Goal: Task Accomplishment & Management: Use online tool/utility

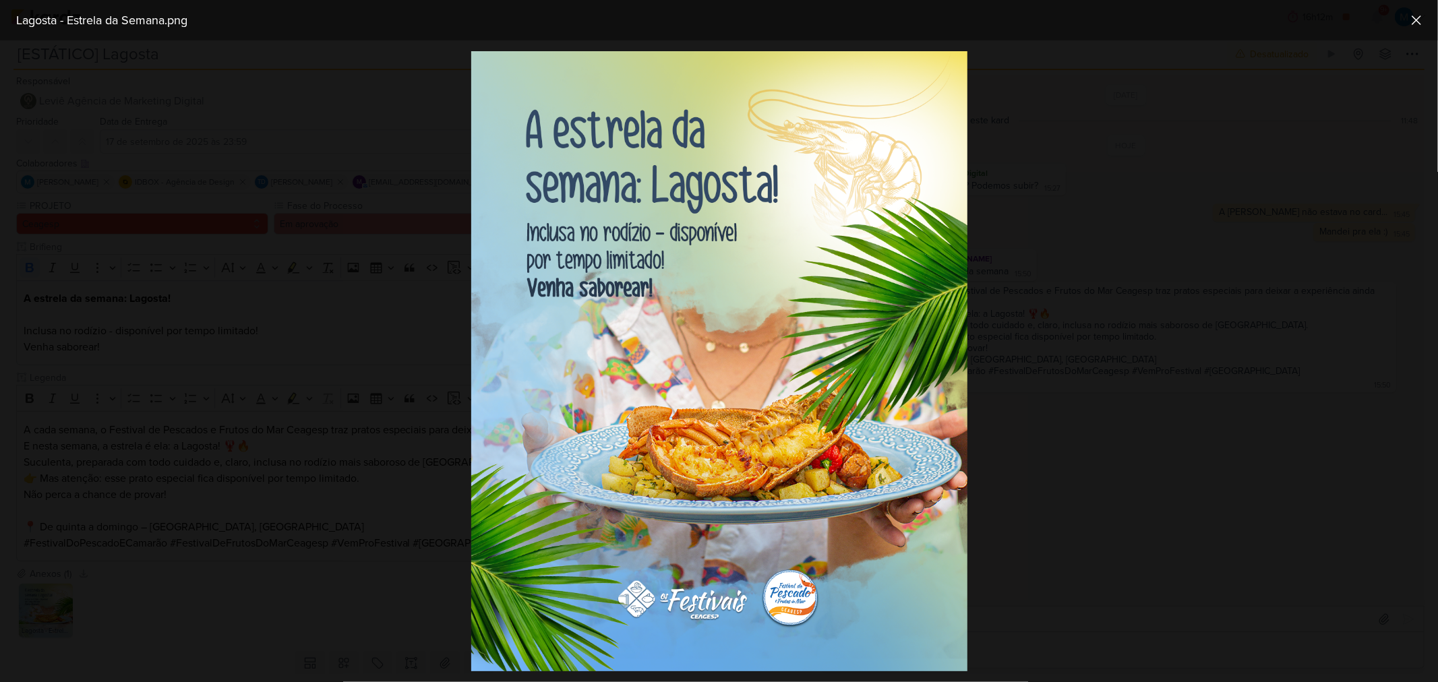
scroll to position [40, 0]
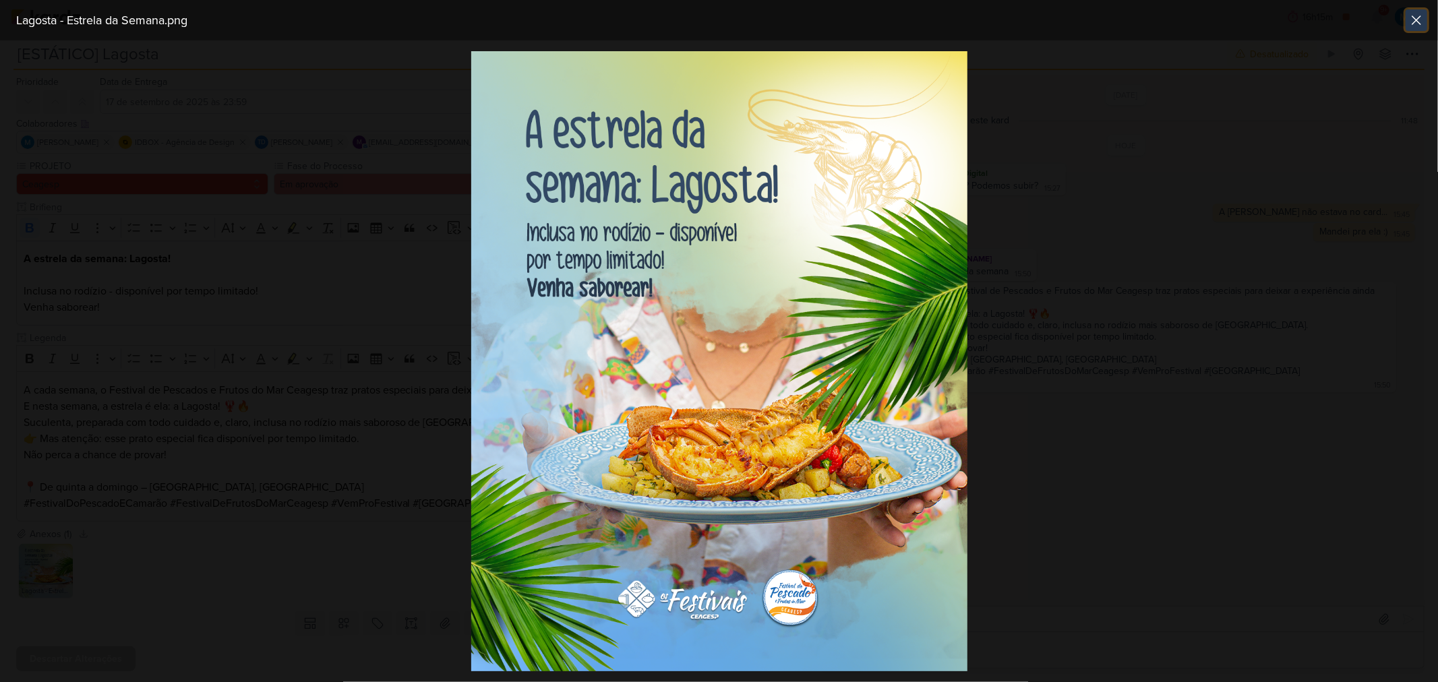
click at [1411, 15] on icon at bounding box center [1416, 20] width 16 height 16
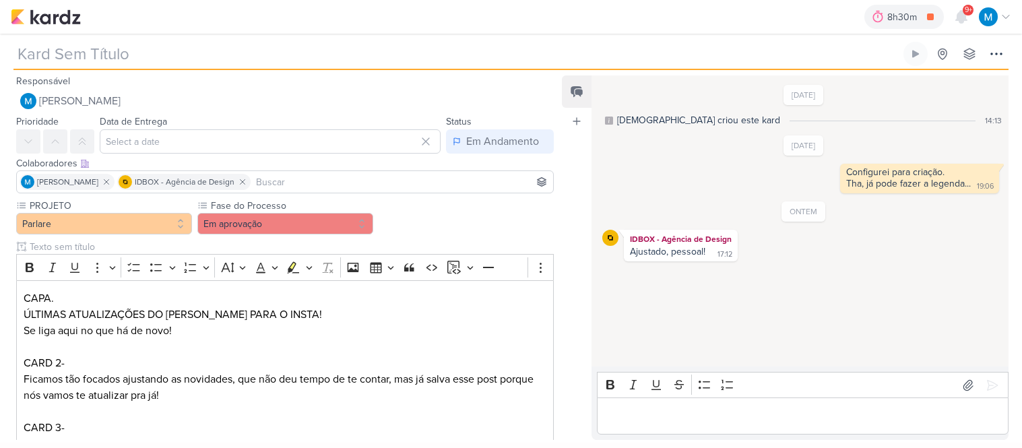
type input "Carrossel Zuck em agosto"
type input "17 de setembro de 2025 às 23:59"
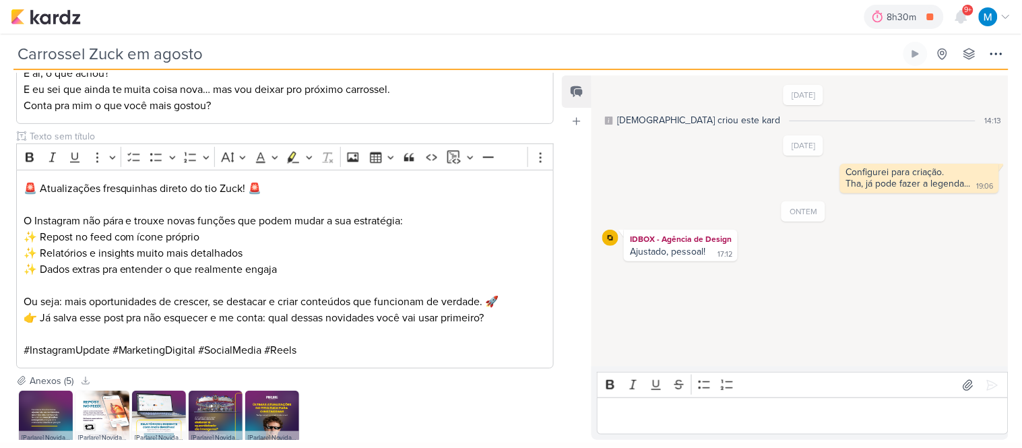
scroll to position [872, 0]
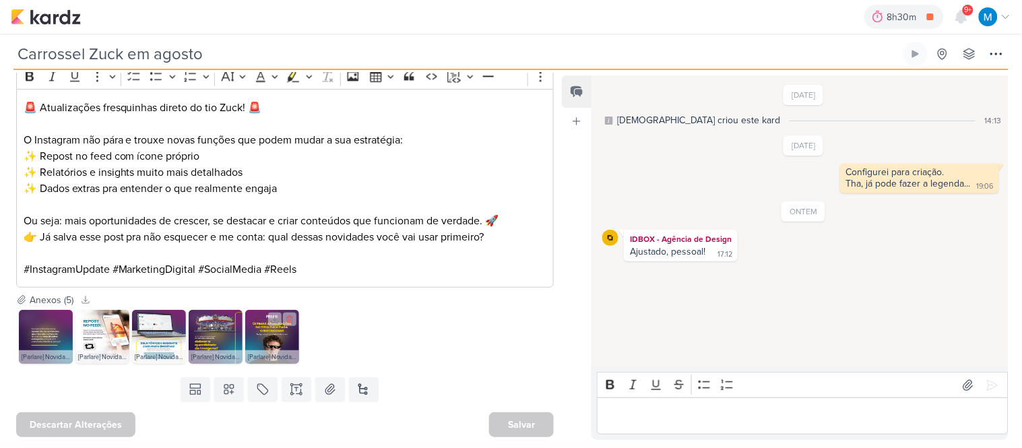
click at [274, 332] on img at bounding box center [272, 337] width 54 height 54
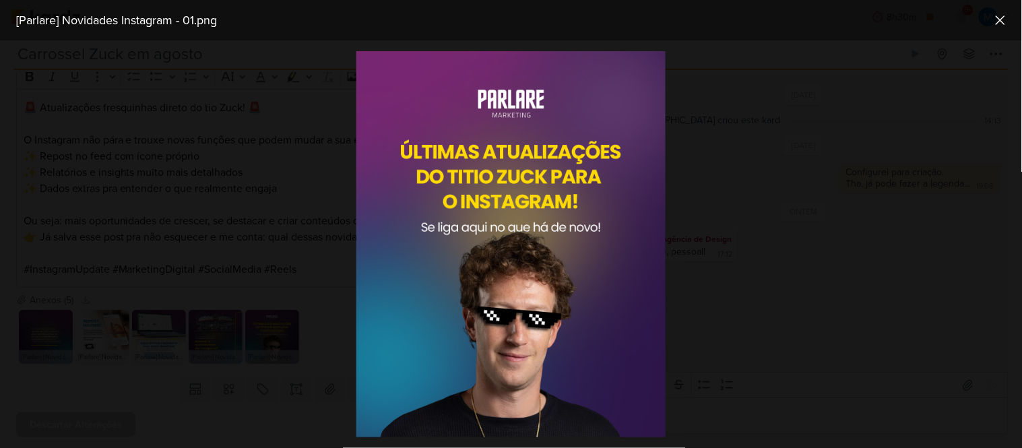
click at [899, 146] on div at bounding box center [511, 244] width 1022 height 408
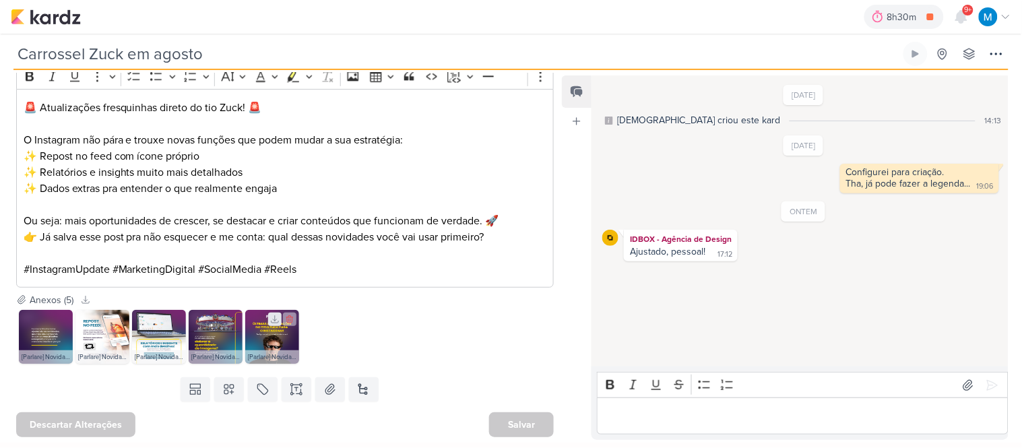
click at [272, 319] on icon at bounding box center [274, 319] width 9 height 9
click at [218, 321] on icon at bounding box center [218, 319] width 9 height 9
click at [160, 317] on icon at bounding box center [161, 319] width 9 height 9
click at [104, 319] on icon at bounding box center [104, 319] width 9 height 9
click at [45, 318] on icon at bounding box center [48, 319] width 9 height 9
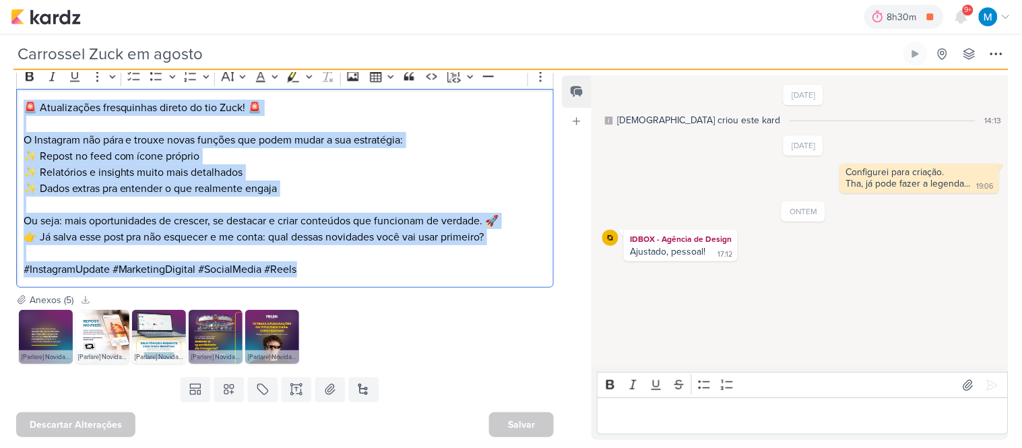
drag, startPoint x: 304, startPoint y: 271, endPoint x: 13, endPoint y: 101, distance: 336.5
copy div "🚨 Atualizações fresquinhas direto do tio Zuck! 🚨 O Instagram não pára e trouxe …"
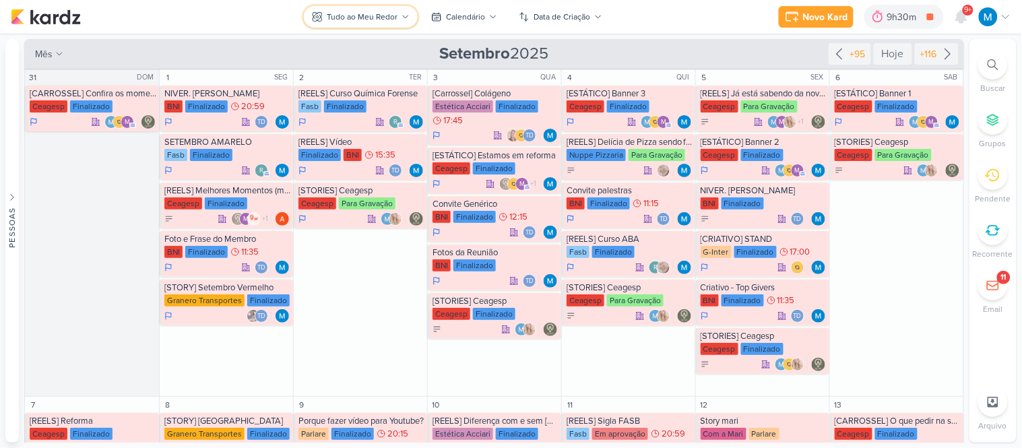
click at [378, 15] on div "Tudo ao Meu Redor" at bounding box center [362, 17] width 71 height 12
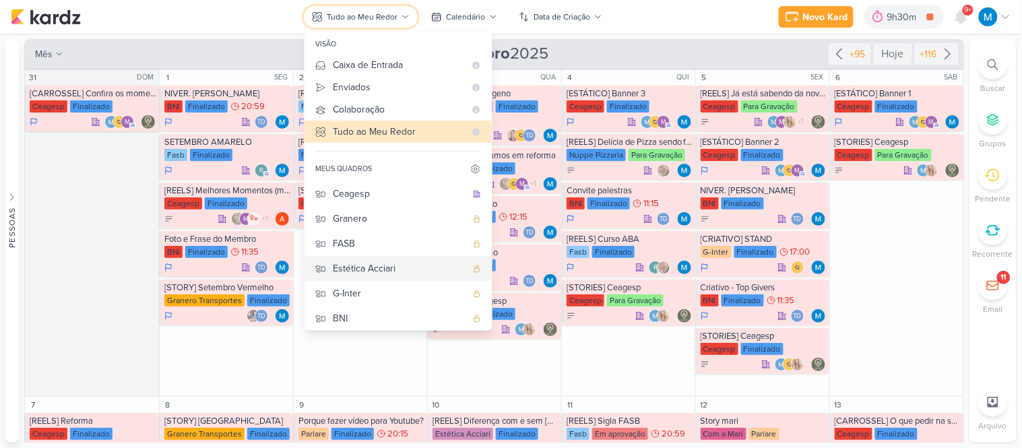
scroll to position [129, 0]
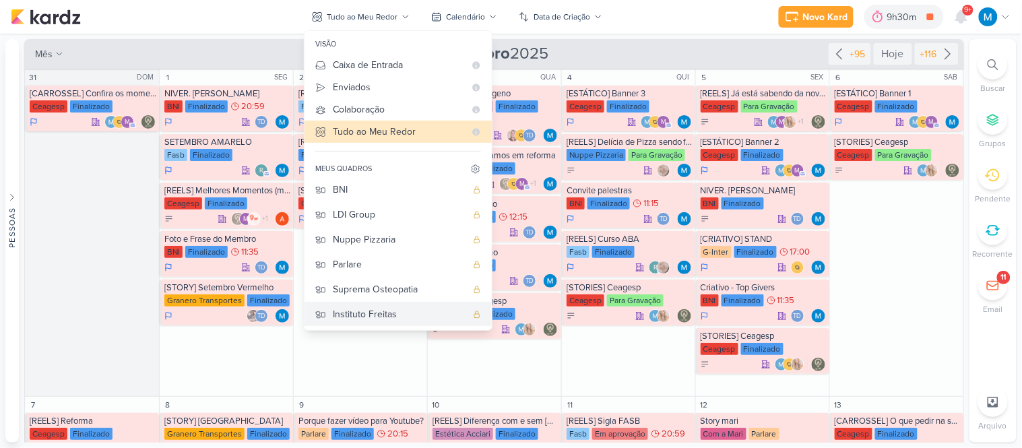
click at [363, 312] on div "Instituto Freitas" at bounding box center [399, 314] width 133 height 14
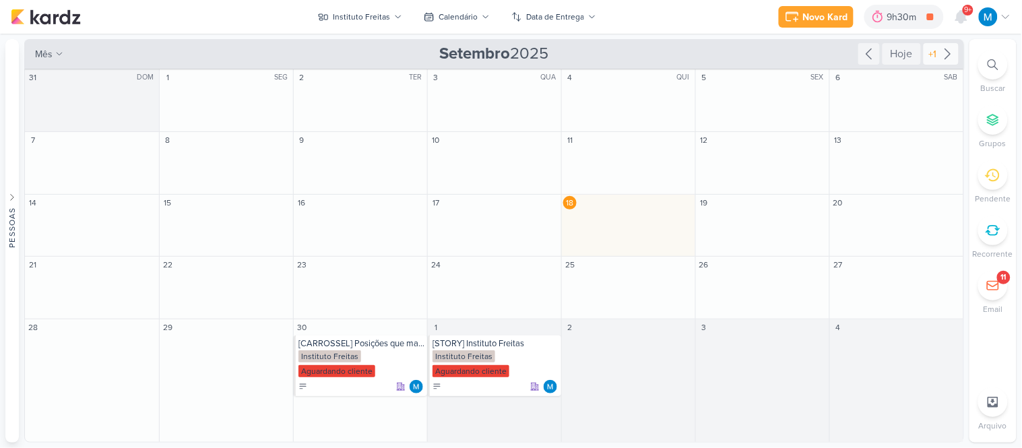
click at [948, 52] on icon at bounding box center [948, 54] width 16 height 16
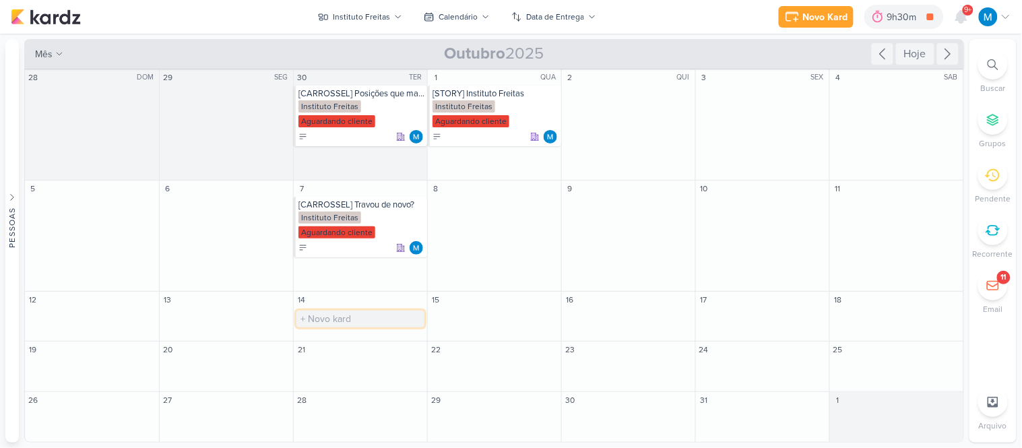
click at [324, 312] on input "text" at bounding box center [361, 319] width 128 height 17
click at [320, 319] on input "text" at bounding box center [361, 319] width 128 height 17
click at [322, 315] on input "text" at bounding box center [361, 319] width 128 height 17
type input "[REELS] Osteopatia dói?"
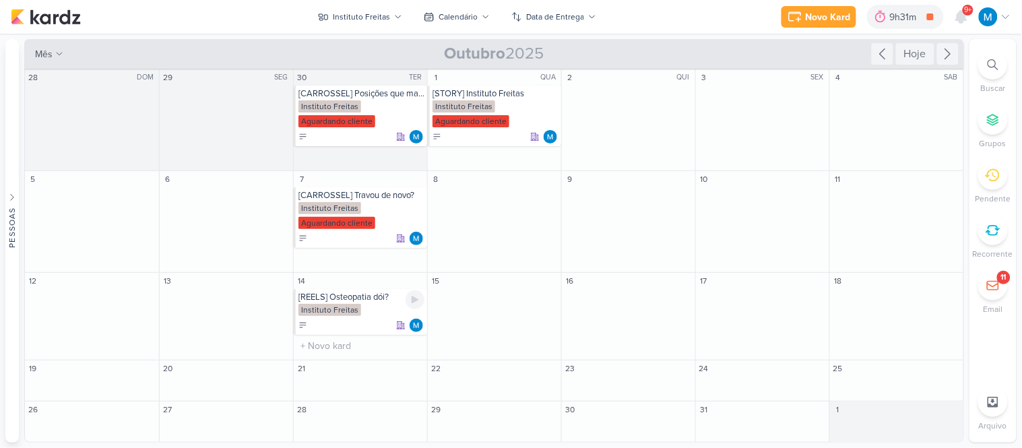
drag, startPoint x: 362, startPoint y: 301, endPoint x: 416, endPoint y: 310, distance: 54.7
click at [361, 301] on div "[REELS] Osteopatia dói?" at bounding box center [362, 297] width 126 height 11
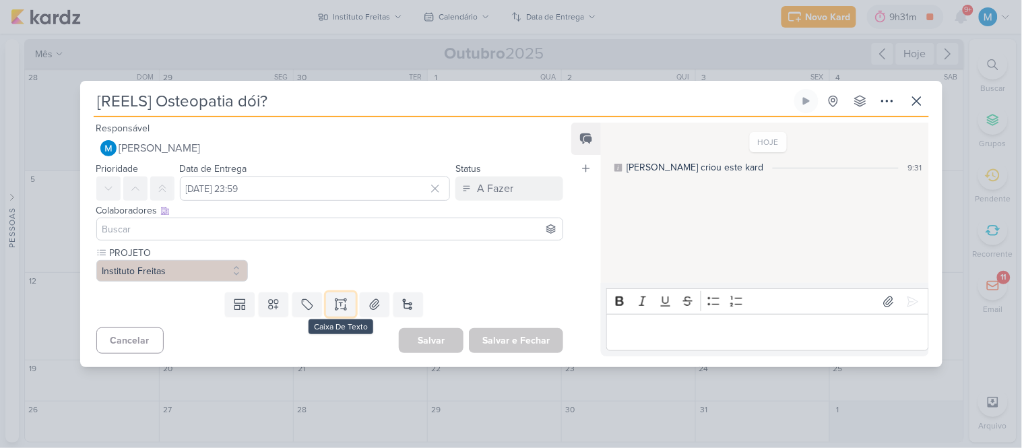
drag, startPoint x: 338, startPoint y: 297, endPoint x: 234, endPoint y: 350, distance: 117.6
click at [338, 297] on button at bounding box center [341, 304] width 30 height 24
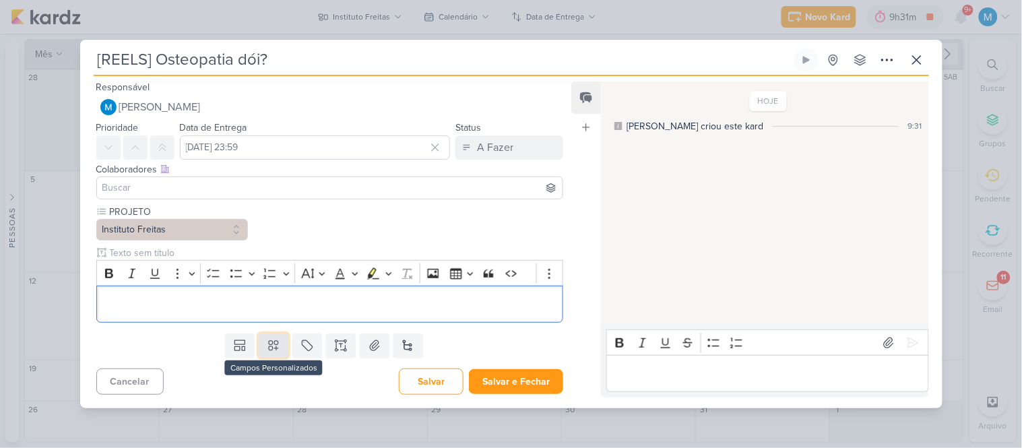
drag, startPoint x: 270, startPoint y: 347, endPoint x: 268, endPoint y: 340, distance: 7.0
click at [268, 344] on icon at bounding box center [273, 345] width 13 height 13
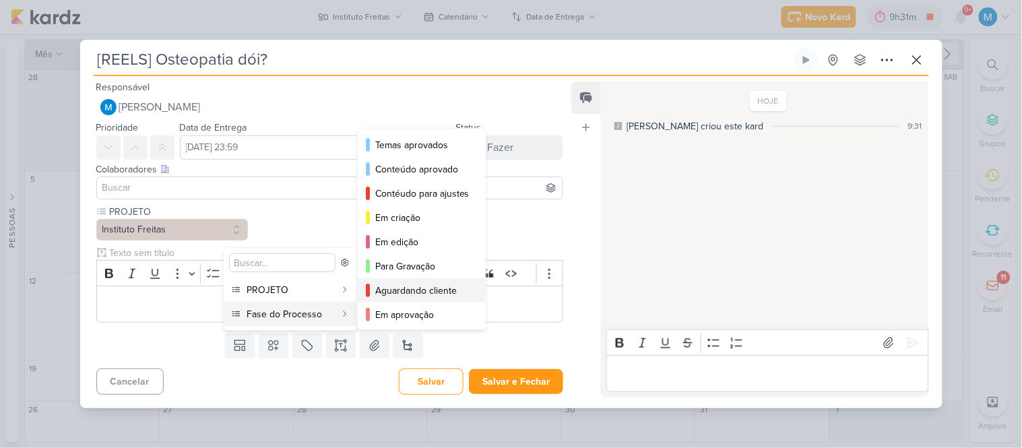
click at [389, 290] on div "Aguardando cliente" at bounding box center [422, 291] width 94 height 14
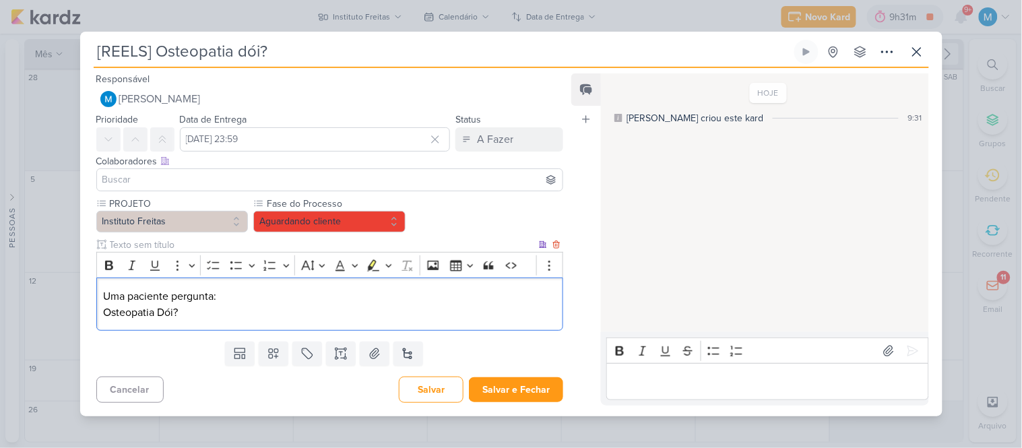
click at [104, 292] on p "Uma paciente pergunta: Osteopatia Dói?" at bounding box center [329, 304] width 453 height 32
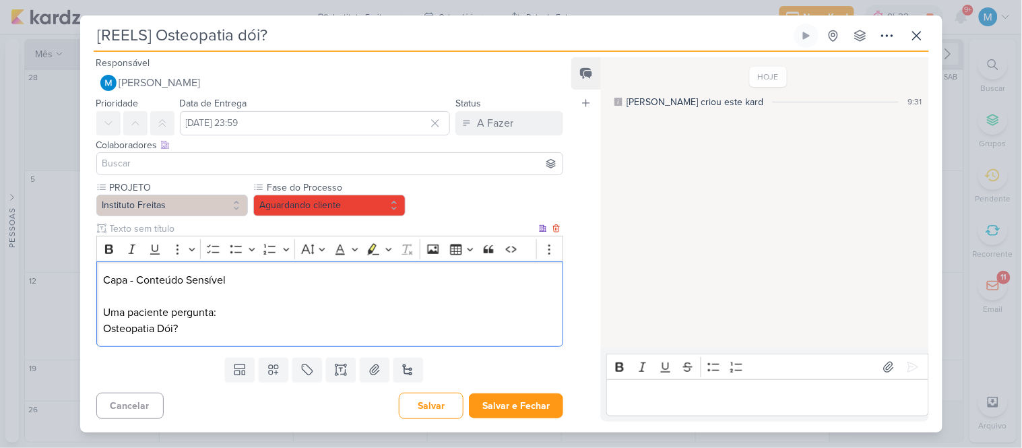
click at [197, 332] on p "Uma paciente pergunta: Osteopatia Dói?" at bounding box center [329, 321] width 453 height 32
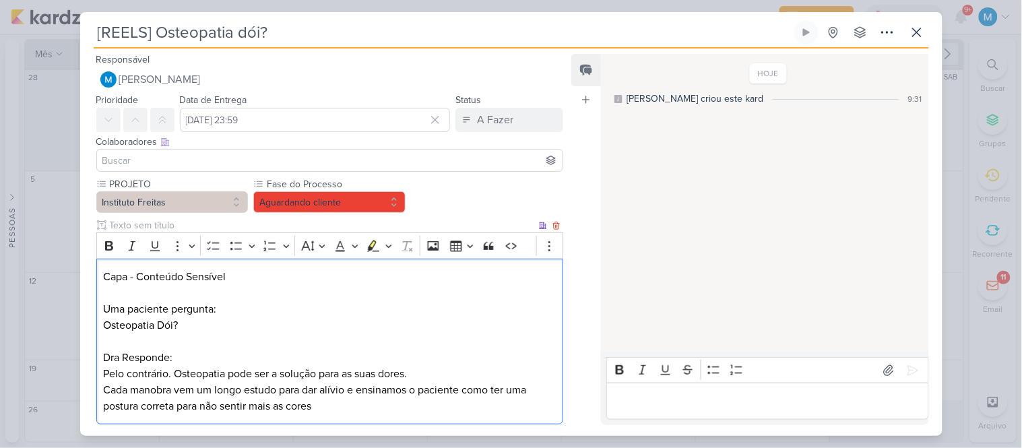
click at [412, 388] on p "Cada manobra vem um longo estudo para dar alívio e ensinamos o paciente como te…" at bounding box center [329, 398] width 453 height 32
click at [472, 389] on p "Cada manobra vem um longo estudo para dar alívio e ensinamos ao paciente como t…" at bounding box center [329, 398] width 453 height 32
click at [212, 404] on p "Cada manobra vem um longo estudo para dar alívio e ensinamos ao paciente a corr…" at bounding box center [329, 398] width 453 height 32
click at [352, 409] on p "Cada manobra vem um longo estudo para dar alívio e ensinamos ao paciente a corr…" at bounding box center [329, 398] width 453 height 32
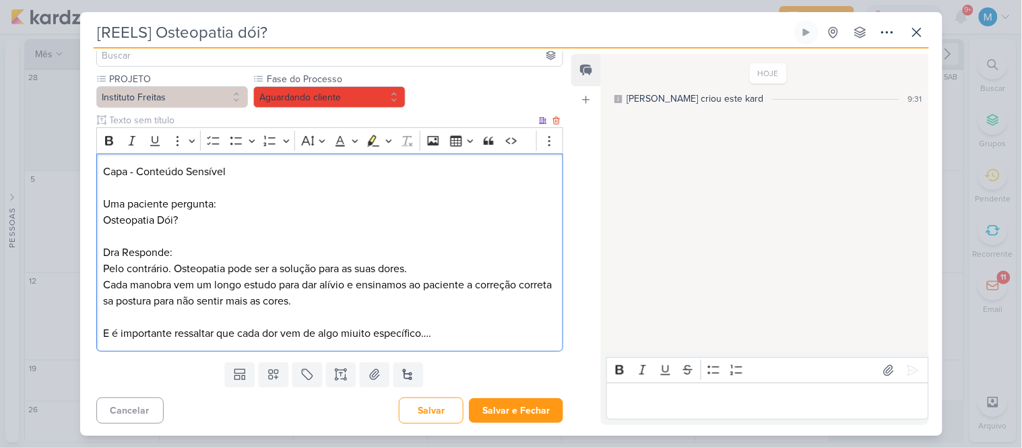
scroll to position [106, 0]
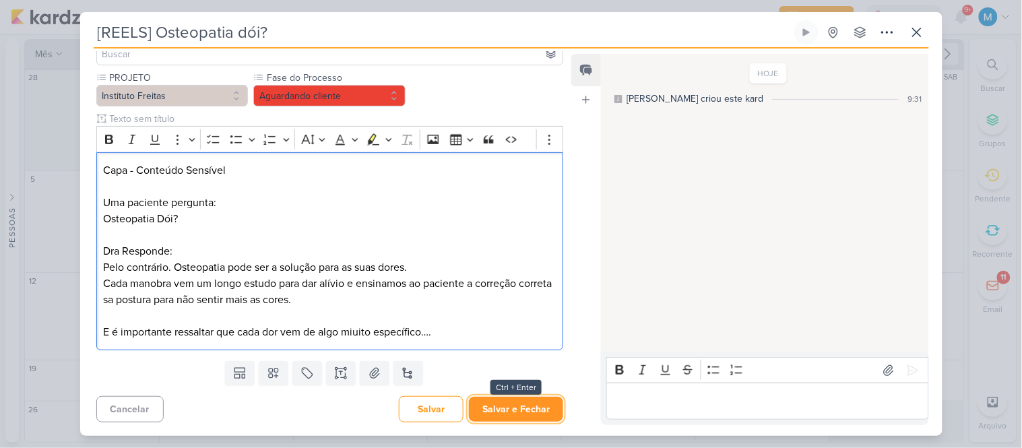
click at [526, 402] on button "Salvar e Fechar" at bounding box center [516, 409] width 94 height 25
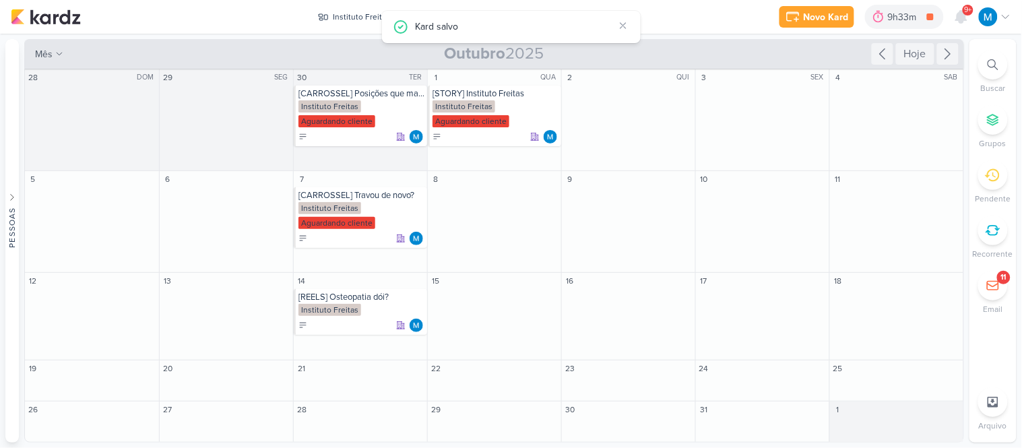
scroll to position [0, 0]
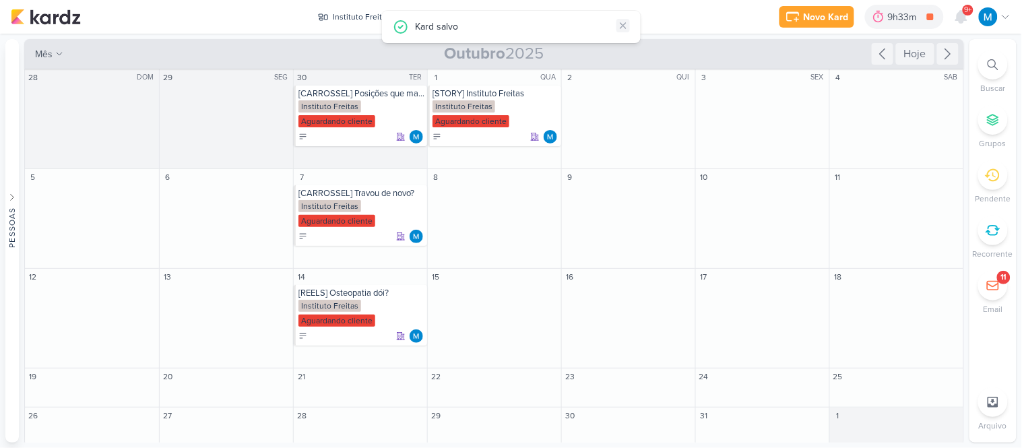
click at [627, 26] on icon at bounding box center [623, 25] width 11 height 11
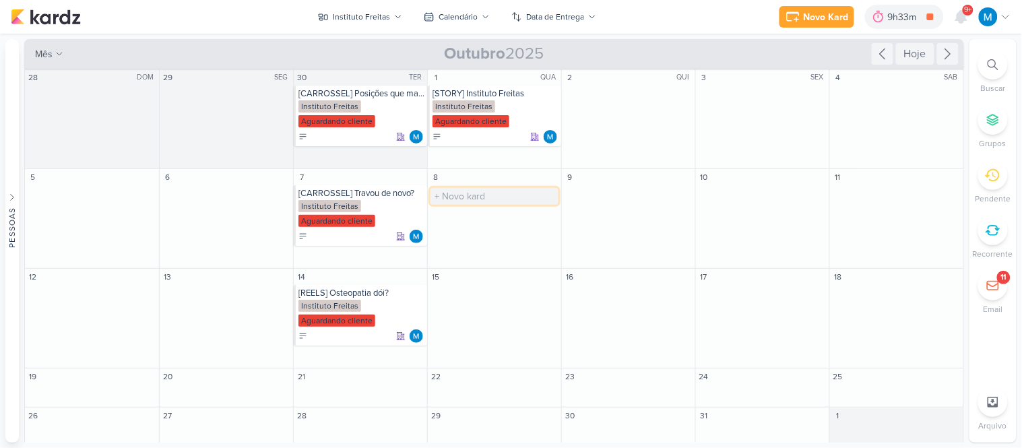
click at [459, 195] on input "text" at bounding box center [495, 196] width 128 height 17
type input "[STORY]"
click at [468, 193] on div "[STORY]" at bounding box center [496, 193] width 126 height 11
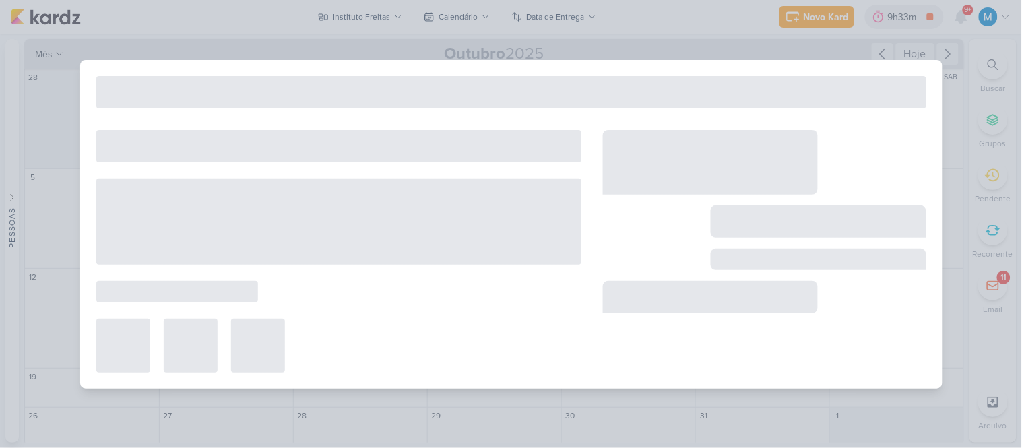
type input "[STORY]"
type input "[DATE] 23:59"
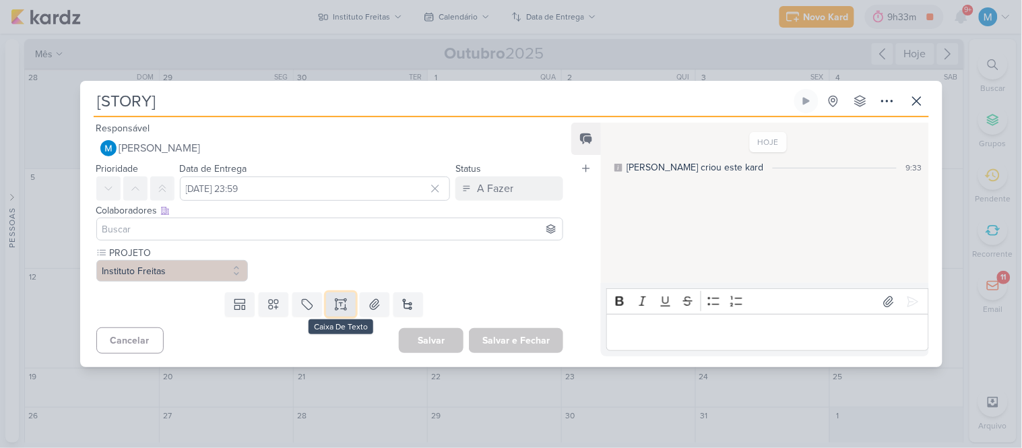
click at [341, 303] on icon at bounding box center [341, 304] width 0 height 3
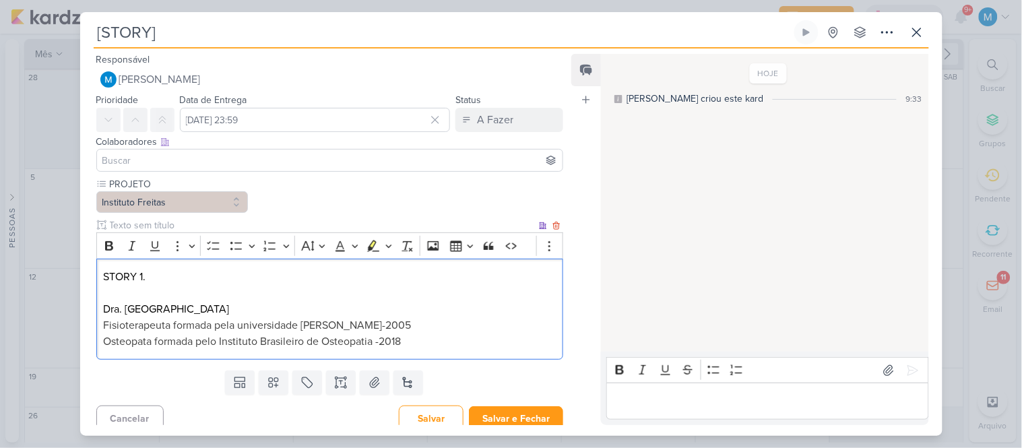
click at [384, 321] on span "Fisioterapeuta formada pela universidade [PERSON_NAME]-2005" at bounding box center [257, 325] width 308 height 13
click at [393, 325] on span "Fisioterapeuta formada pela universidade [PERSON_NAME] -2005" at bounding box center [258, 325] width 311 height 13
click at [102, 338] on div "STORY 1. Dra. [PERSON_NAME] formada pela universidade [PERSON_NAME] - 2005 Oste…" at bounding box center [330, 310] width 468 height 102
click at [461, 344] on p "Osteopata formada pelo Instituto Brasileiro de Osteopatia -2018" at bounding box center [329, 342] width 453 height 16
click at [385, 337] on span "Osteopata formada pelo Instituto Brasileiro de Osteopatia -2018" at bounding box center [252, 341] width 298 height 13
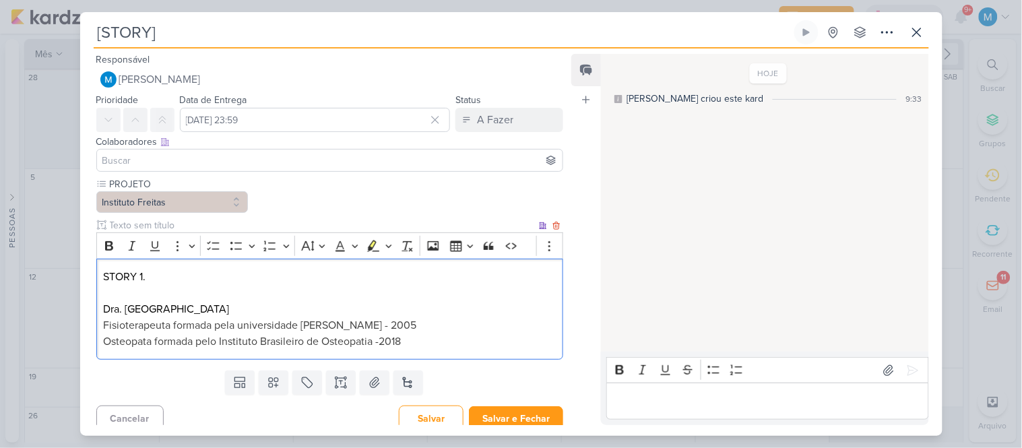
click at [381, 340] on span "Osteopata formada pelo Instituto Brasileiro de Osteopatia -2018" at bounding box center [252, 341] width 298 height 13
click at [426, 345] on p "Osteopata formada pelo Instituto Brasileiro de Osteopatia - 2018" at bounding box center [329, 342] width 453 height 16
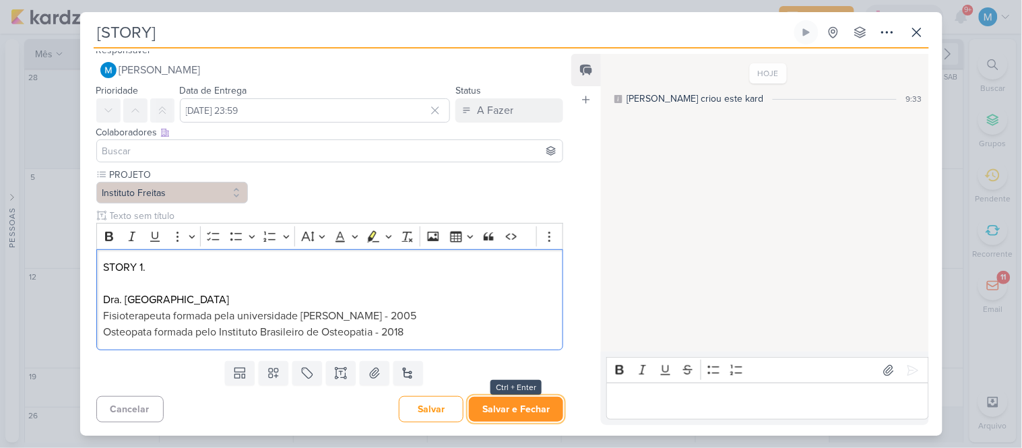
click at [528, 408] on button "Salvar e Fechar" at bounding box center [516, 409] width 94 height 25
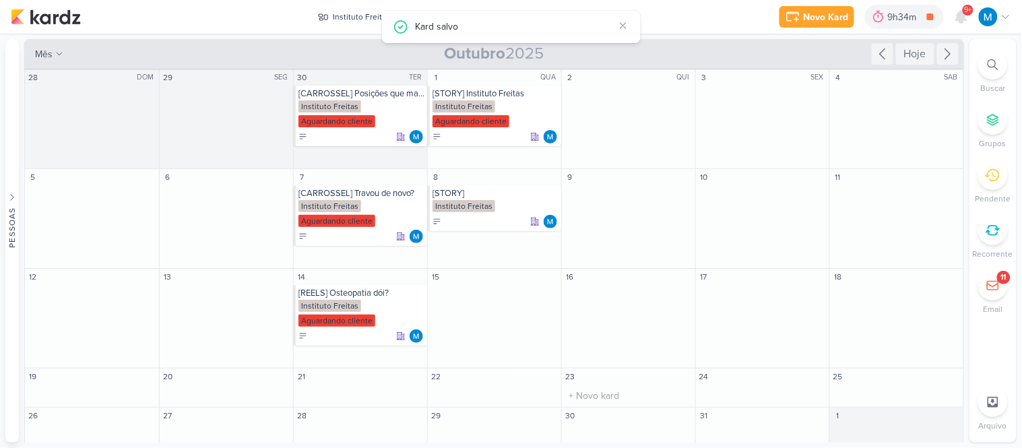
scroll to position [0, 0]
click at [629, 24] on button at bounding box center [623, 25] width 13 height 13
click at [450, 195] on div "[STORY]" at bounding box center [496, 193] width 126 height 11
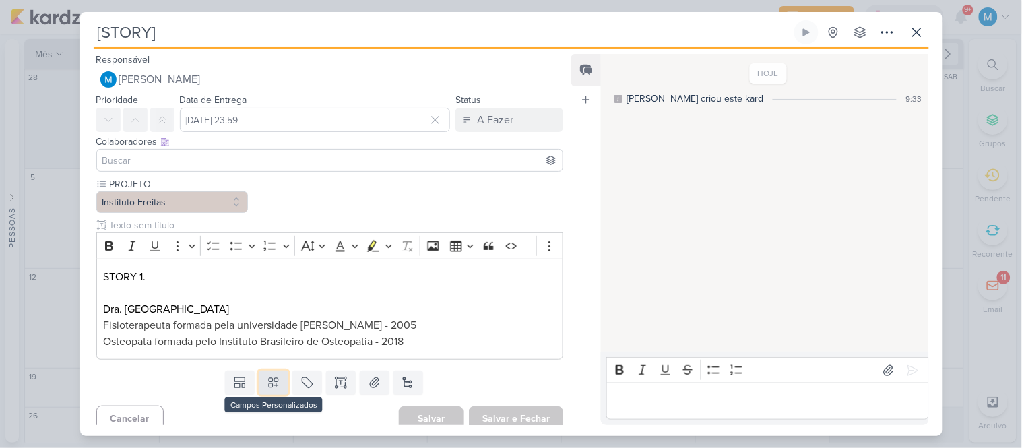
click at [276, 383] on icon at bounding box center [273, 382] width 13 height 13
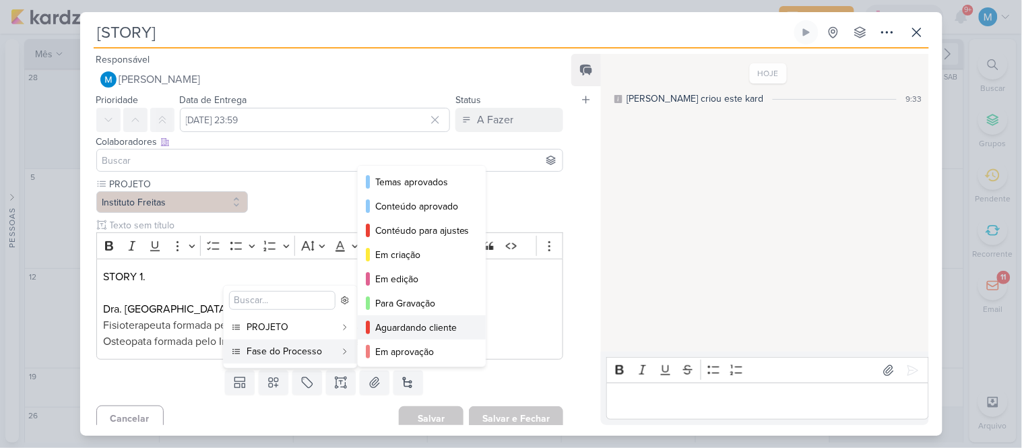
click at [399, 331] on div "Aguardando cliente" at bounding box center [422, 328] width 94 height 14
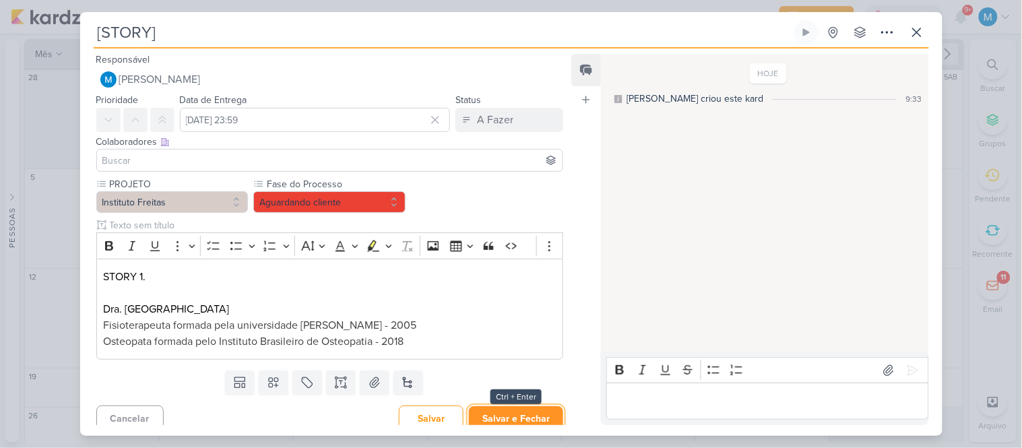
click at [517, 414] on button "Salvar e Fechar" at bounding box center [516, 418] width 94 height 25
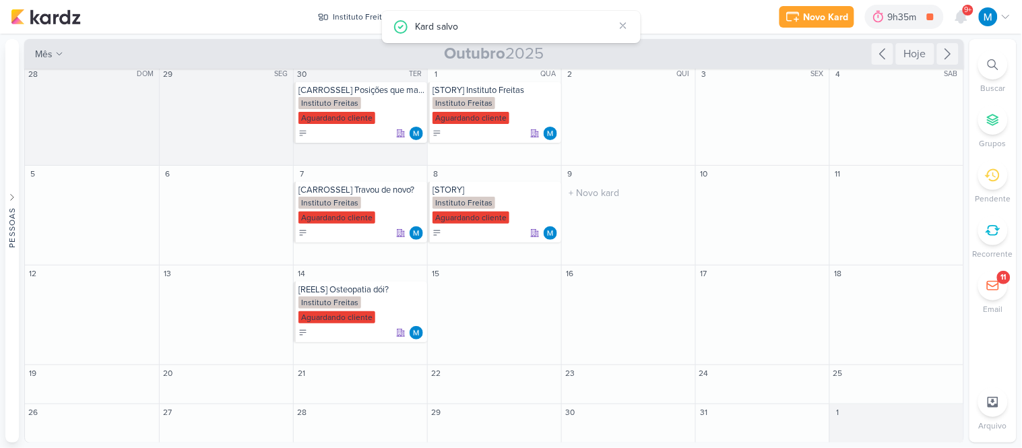
scroll to position [4, 0]
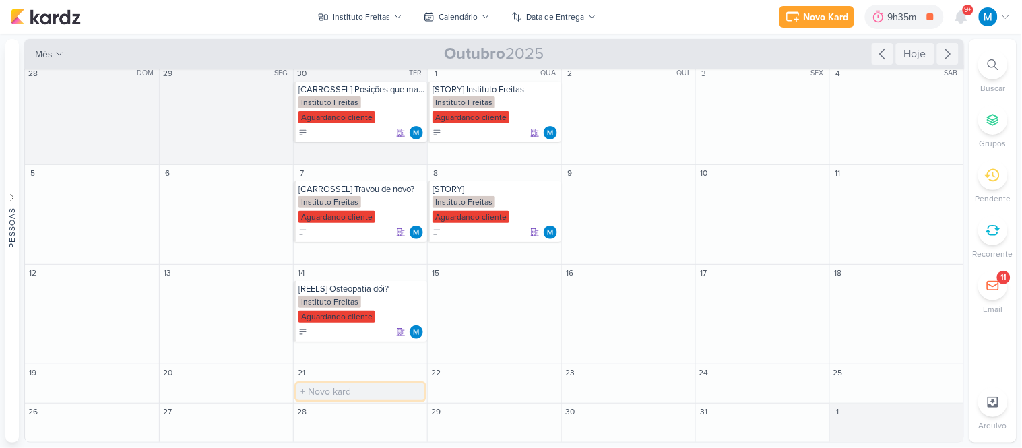
click at [346, 388] on input "text" at bounding box center [361, 391] width 128 height 17
type input "[REELS] Dúvida sobre Osteopatia"
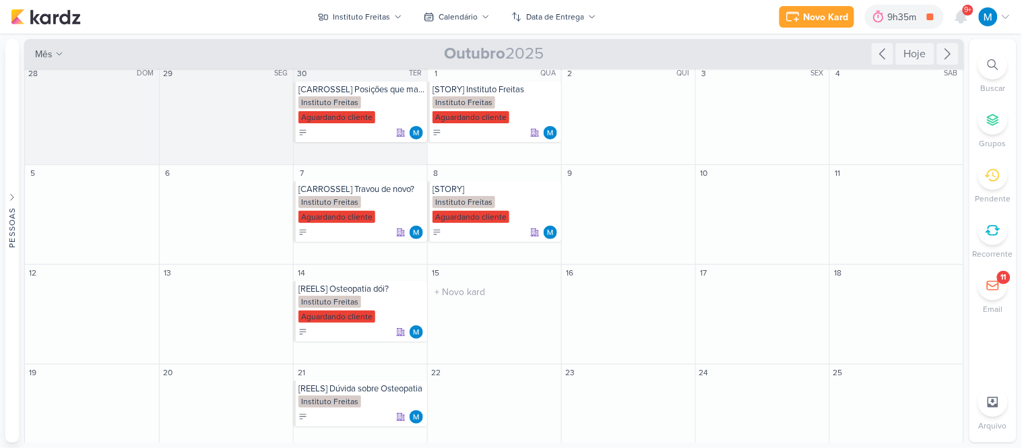
scroll to position [50, 0]
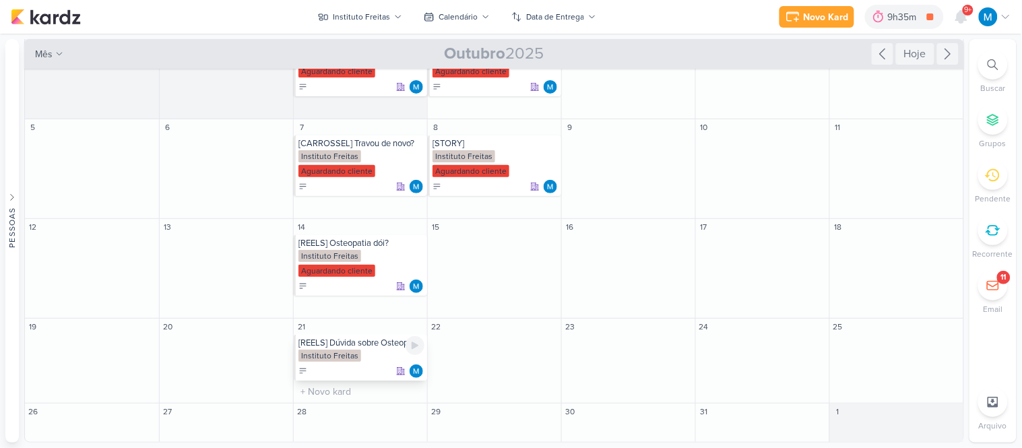
click at [350, 345] on div "[REELS] Dúvida sobre Osteopatia" at bounding box center [362, 343] width 126 height 11
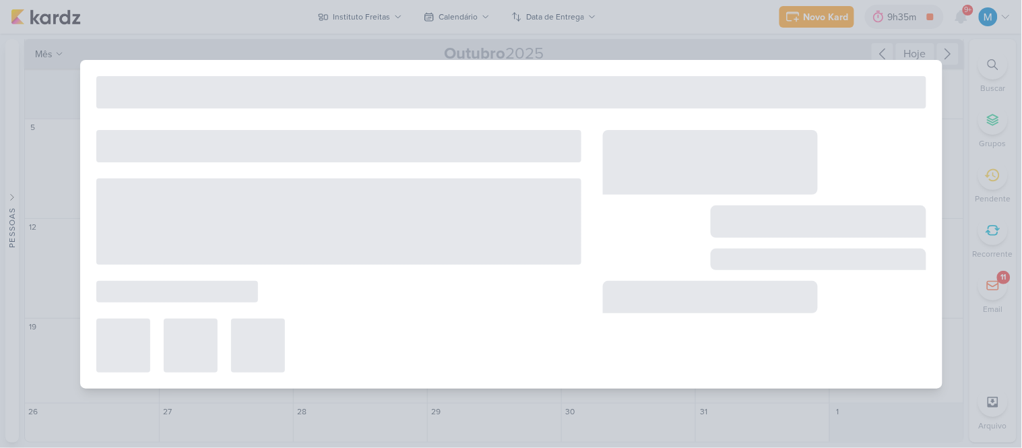
type input "[REELS] Dúvida sobre Osteopatia"
type input "[DATE] 23:59"
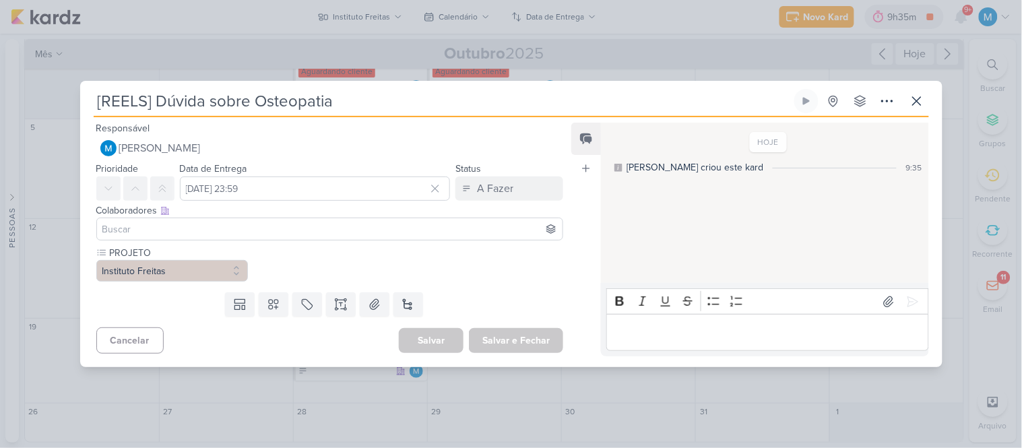
drag, startPoint x: 160, startPoint y: 97, endPoint x: 247, endPoint y: 97, distance: 86.9
click at [247, 97] on input "[REELS] Dúvida sobre Osteopatia" at bounding box center [443, 101] width 698 height 24
click at [247, 97] on input "[REELS] Osteopatia" at bounding box center [443, 101] width 698 height 24
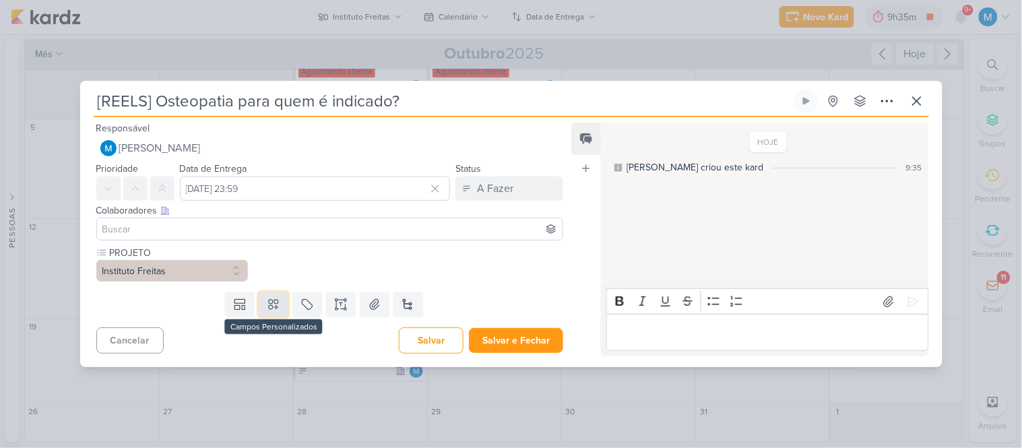
click at [274, 298] on icon at bounding box center [273, 304] width 13 height 13
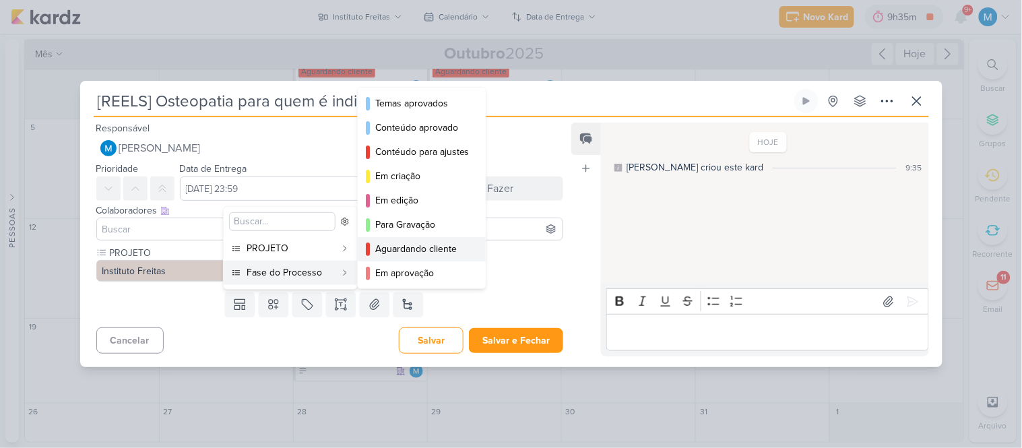
click at [388, 247] on div "Aguardando cliente" at bounding box center [422, 249] width 94 height 14
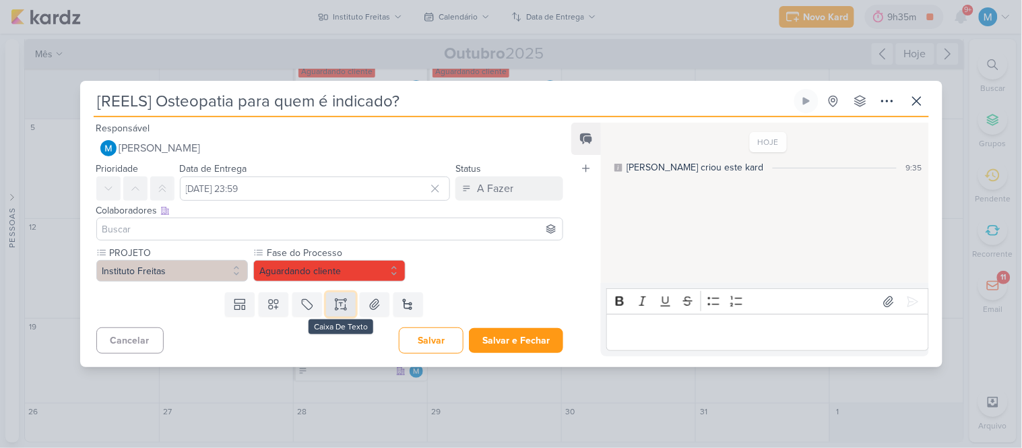
click at [341, 301] on icon at bounding box center [340, 304] width 13 height 13
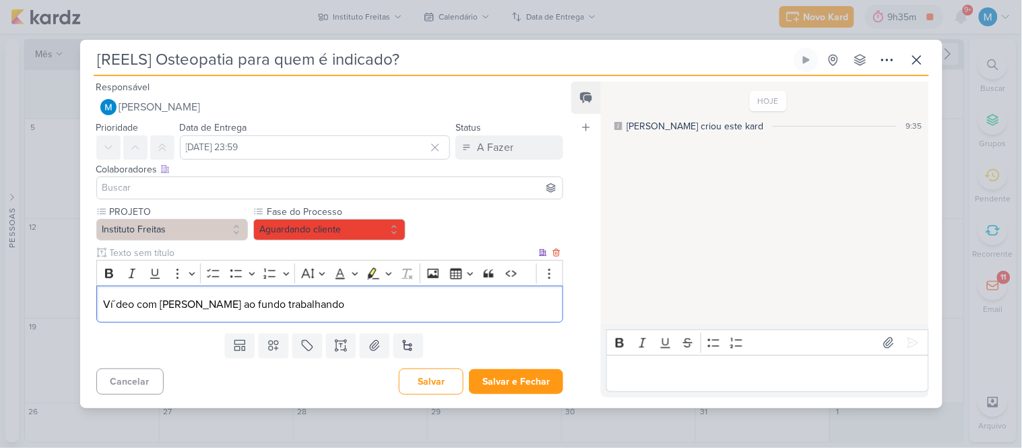
click at [117, 297] on p "Ví´deo com [PERSON_NAME] ao fundo trabalhando" at bounding box center [329, 305] width 453 height 16
click at [313, 302] on p "Vídeo com [PERSON_NAME] ao fundo trabalhando" at bounding box center [329, 305] width 453 height 16
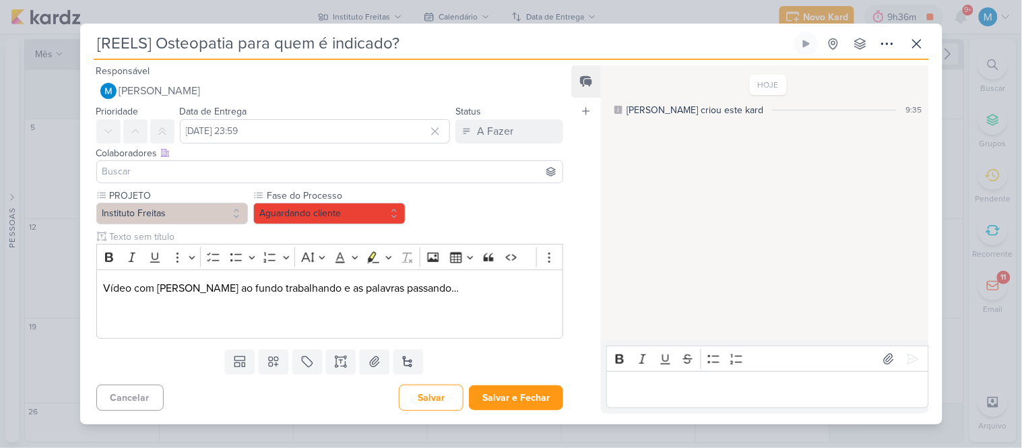
drag, startPoint x: 238, startPoint y: 44, endPoint x: 319, endPoint y: 48, distance: 81.6
click at [319, 48] on input "[REELS] Osteopatia para quem é indicado?" at bounding box center [443, 44] width 698 height 24
drag, startPoint x: 333, startPoint y: 39, endPoint x: 308, endPoint y: 43, distance: 25.3
click at [308, 43] on input "[REELS] Osteopatia é indicado?" at bounding box center [443, 44] width 698 height 24
paste input "para quem"
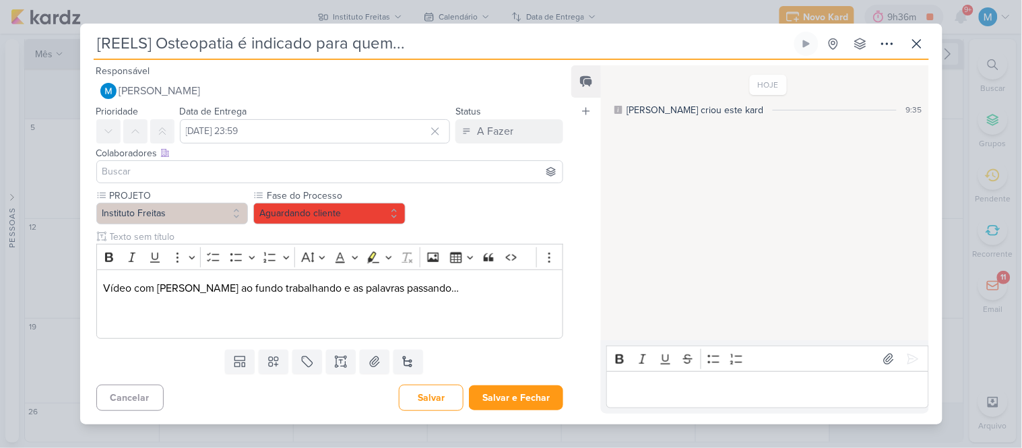
type input "[REELS] Osteopatia é indicado para quem..."
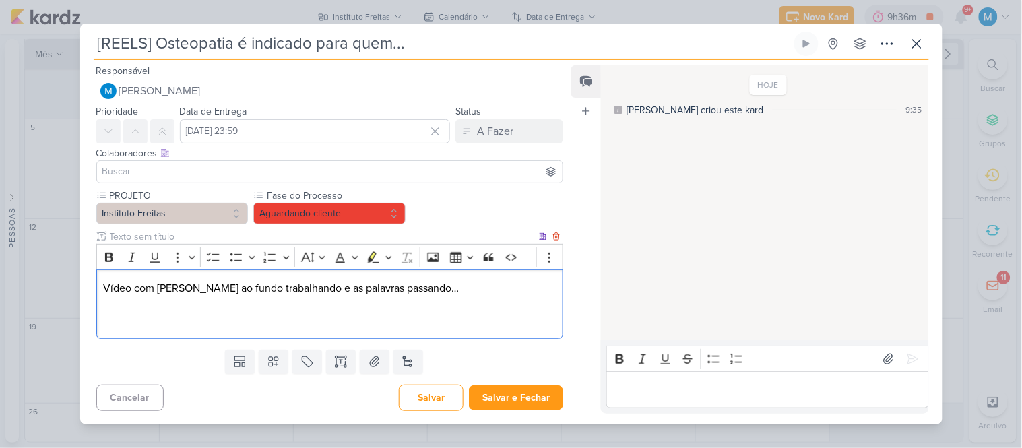
drag, startPoint x: 157, startPoint y: 310, endPoint x: 158, endPoint y: 321, distance: 10.8
click at [158, 319] on div "Vídeo com [PERSON_NAME] ao fundo trabalhando e as palavras passando…" at bounding box center [330, 304] width 468 height 69
click at [216, 313] on p "Editor editing area: main" at bounding box center [329, 321] width 453 height 16
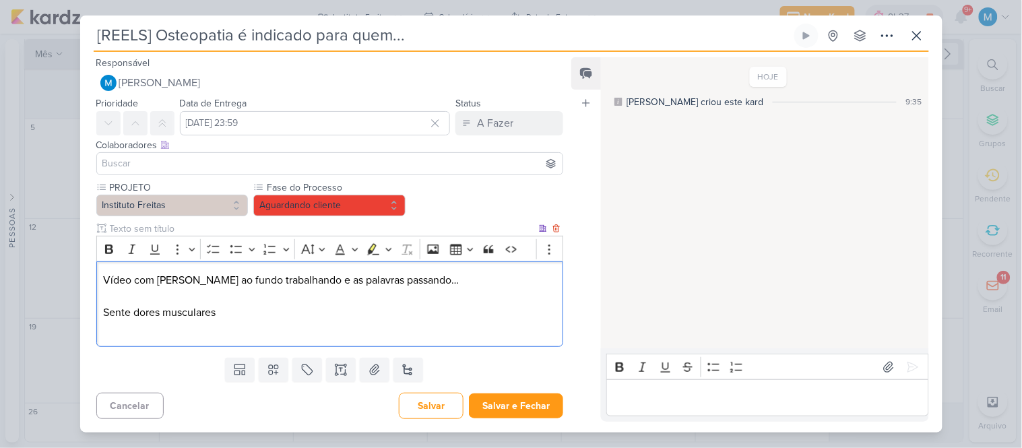
click at [232, 311] on p "Sente dores musculares" at bounding box center [329, 313] width 453 height 16
click at [217, 327] on p "Editor editing area: main" at bounding box center [329, 329] width 453 height 16
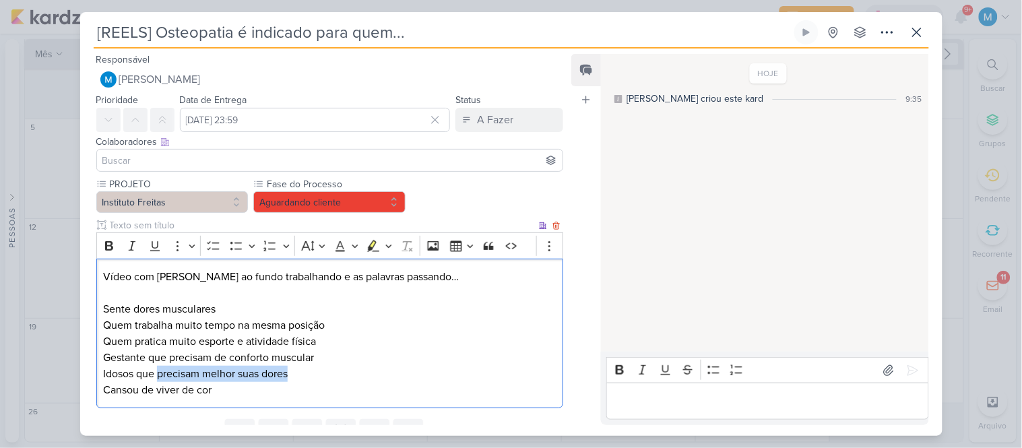
drag, startPoint x: 160, startPoint y: 375, endPoint x: 344, endPoint y: 377, distance: 184.7
click at [344, 377] on p "Idosos que precisam melhor suas dores" at bounding box center [329, 374] width 453 height 16
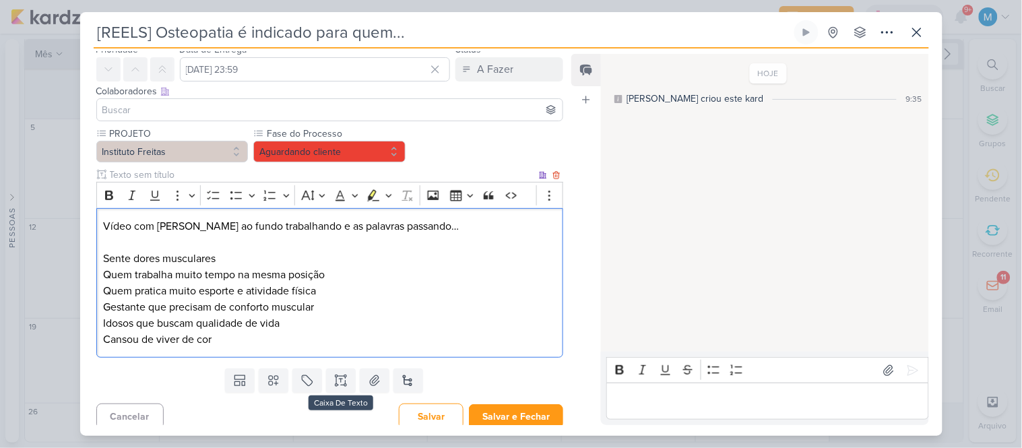
scroll to position [58, 0]
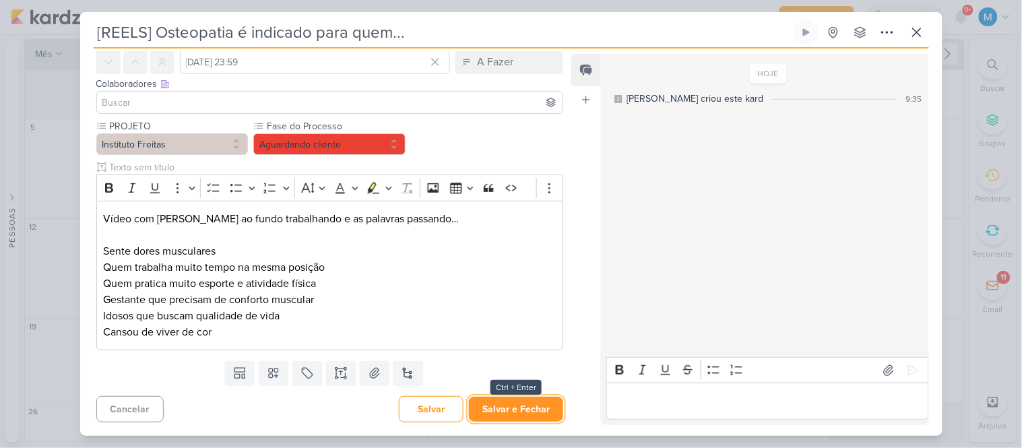
click at [521, 410] on button "Salvar e Fechar" at bounding box center [516, 409] width 94 height 25
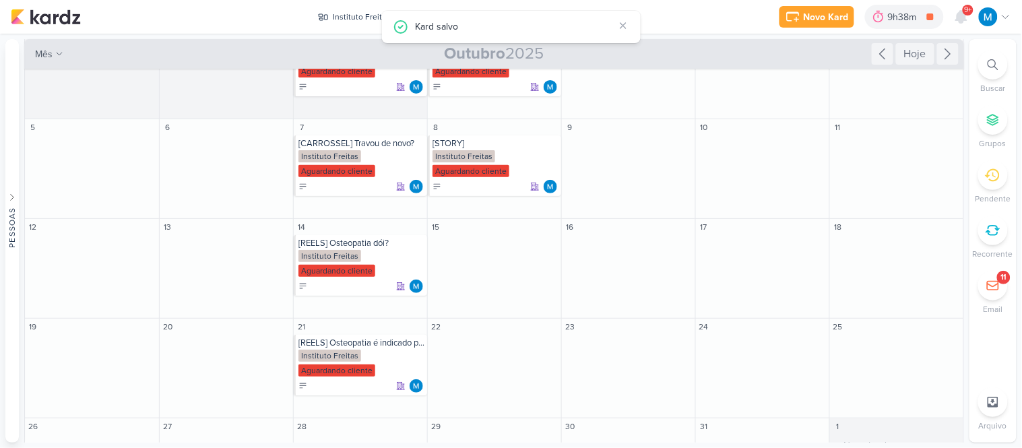
scroll to position [0, 0]
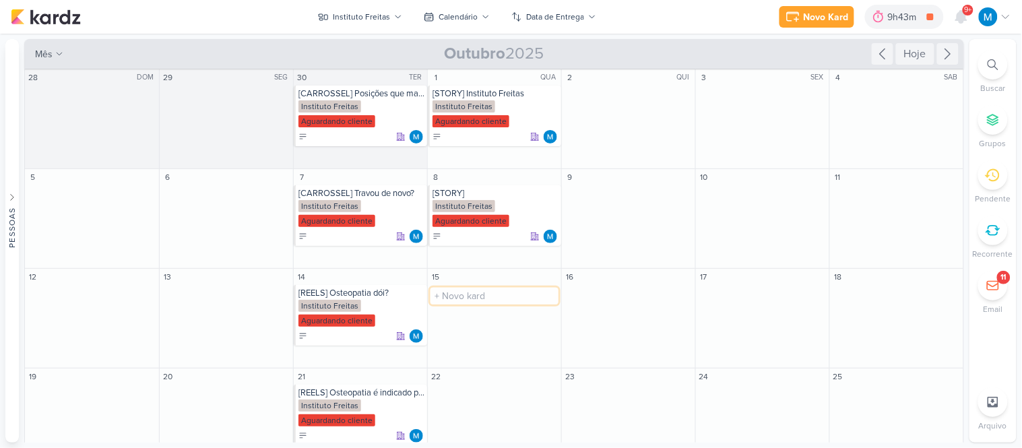
click at [457, 298] on input "text" at bounding box center [495, 296] width 128 height 17
type input "[STORY] Destaque: Alivio"
click at [483, 295] on div "[STORY] Destaque: Alivio" at bounding box center [496, 293] width 126 height 11
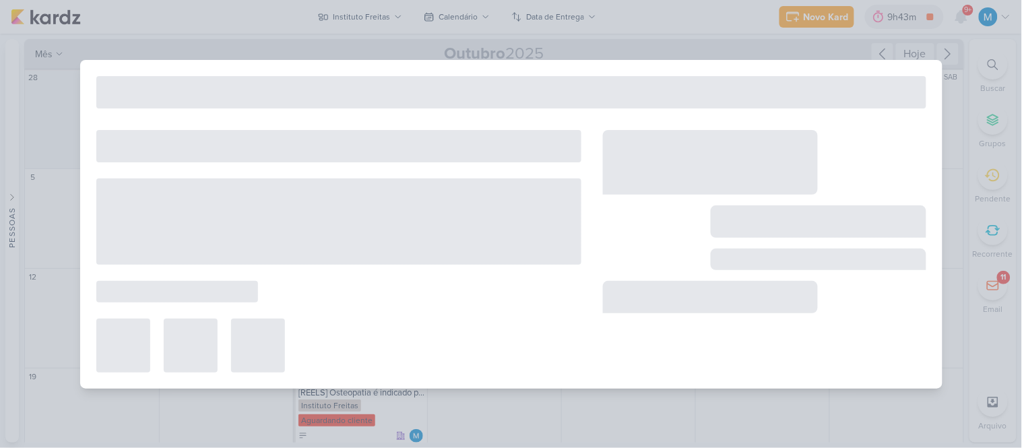
type input "[STORY] Destaque: Alivio"
type input "[DATE] 23:59"
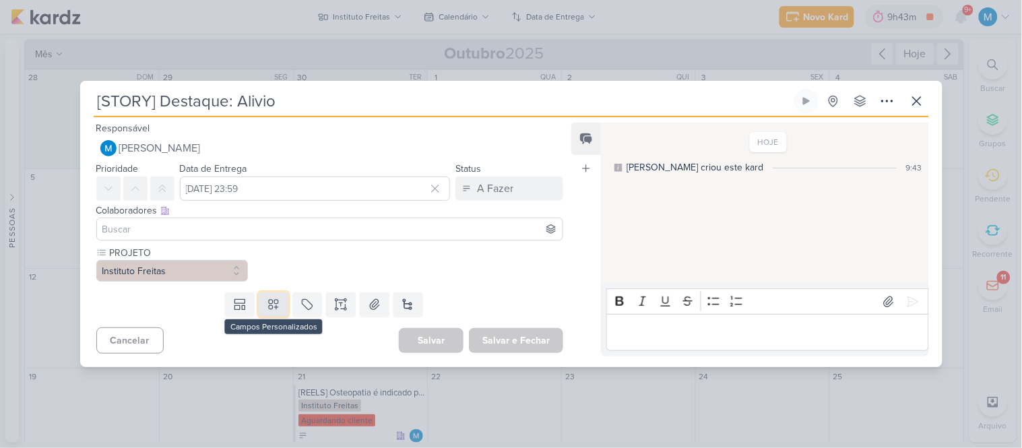
click at [261, 304] on button at bounding box center [274, 304] width 30 height 24
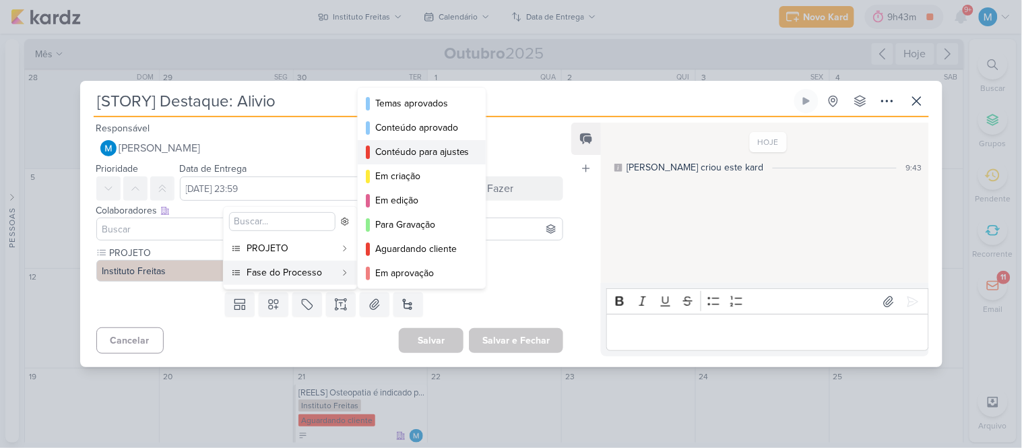
click at [433, 152] on div "Contéudo para ajustes" at bounding box center [422, 152] width 94 height 14
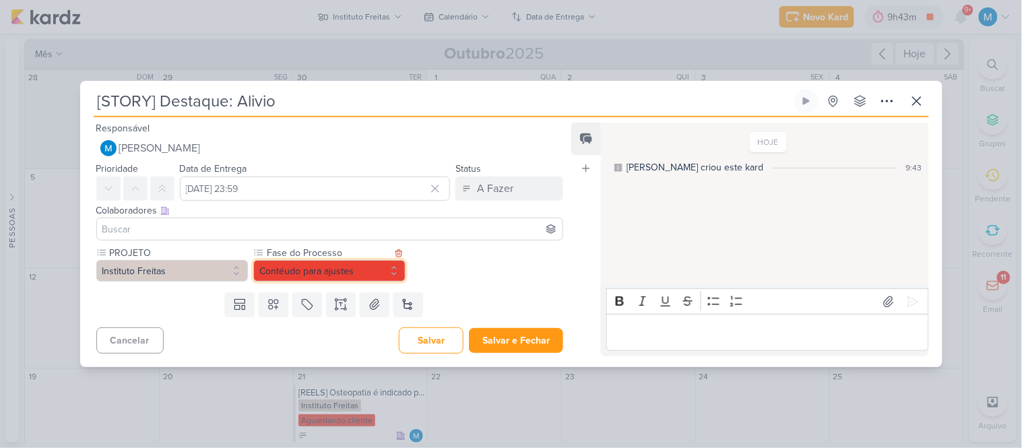
click at [393, 268] on button "Contéudo para ajustes" at bounding box center [329, 271] width 152 height 22
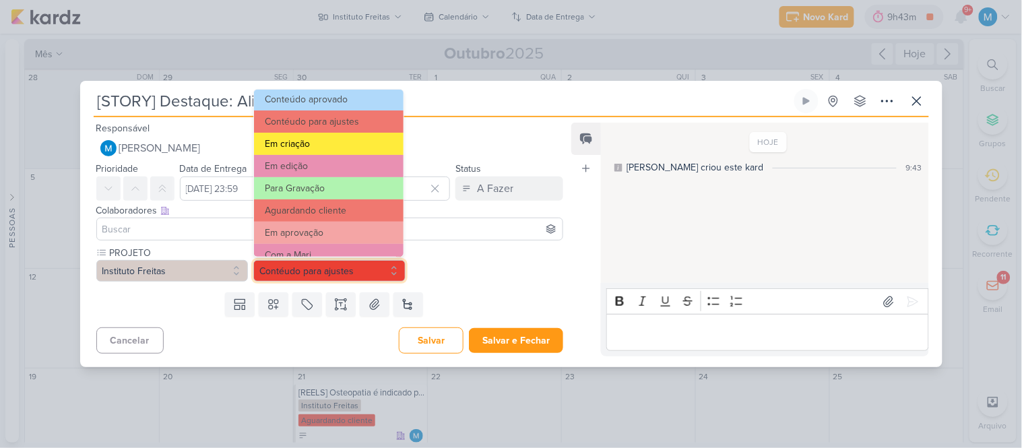
scroll to position [75, 0]
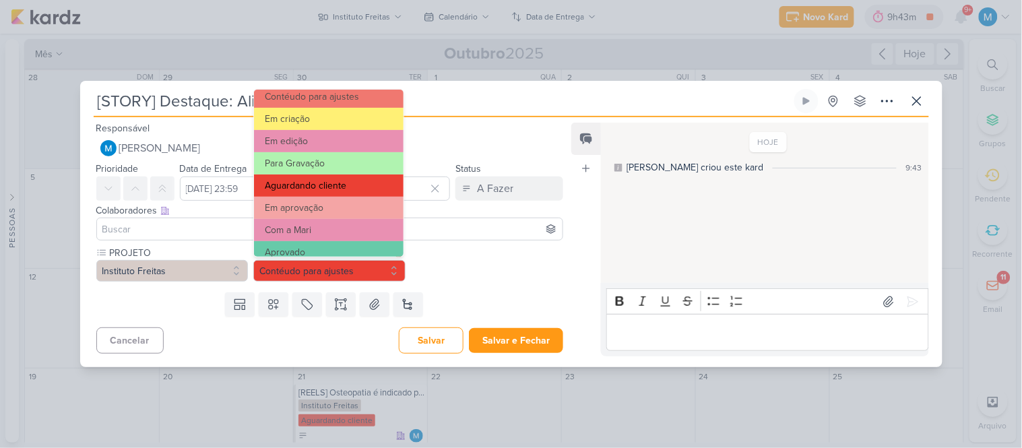
click at [325, 187] on button "Aguardando cliente" at bounding box center [328, 186] width 149 height 22
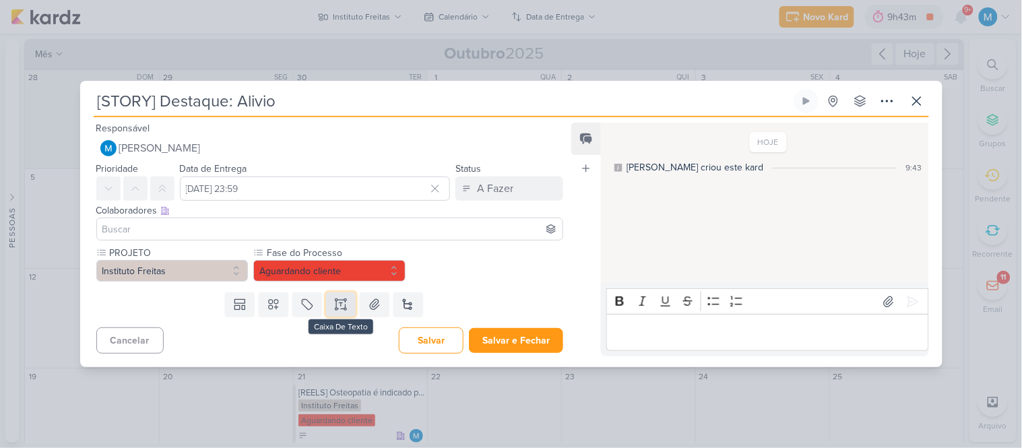
click at [340, 301] on icon at bounding box center [340, 304] width 13 height 13
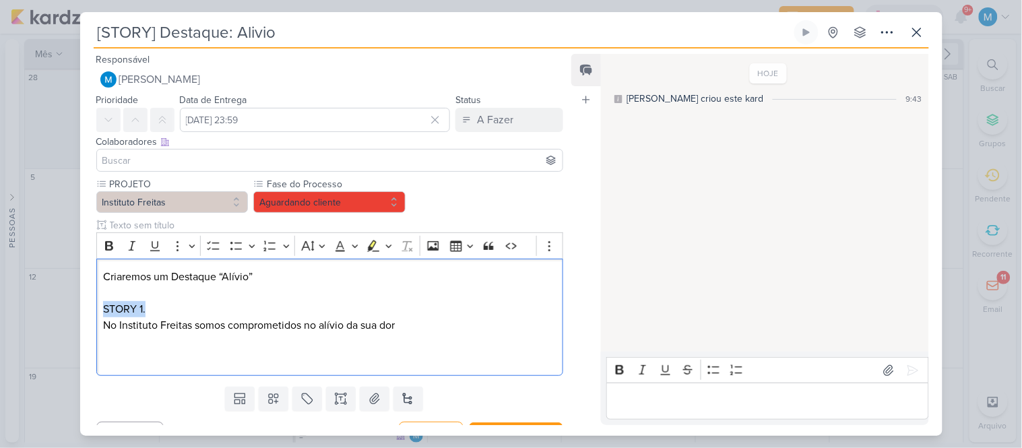
drag, startPoint x: 152, startPoint y: 307, endPoint x: 82, endPoint y: 311, distance: 69.5
click at [82, 311] on div "PROJETO Instituto Freitas Fase do Processo" at bounding box center [324, 279] width 489 height 204
copy p "STORY 1."
click at [137, 361] on p "Editor editing area: main" at bounding box center [329, 358] width 453 height 16
click at [140, 357] on p "STORY 1." at bounding box center [329, 358] width 453 height 16
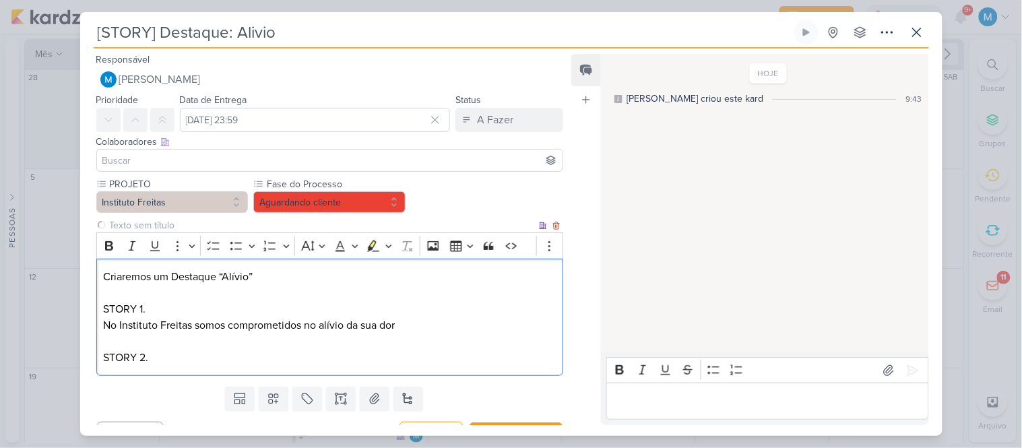
click at [174, 361] on p "STORY 2." at bounding box center [329, 358] width 453 height 16
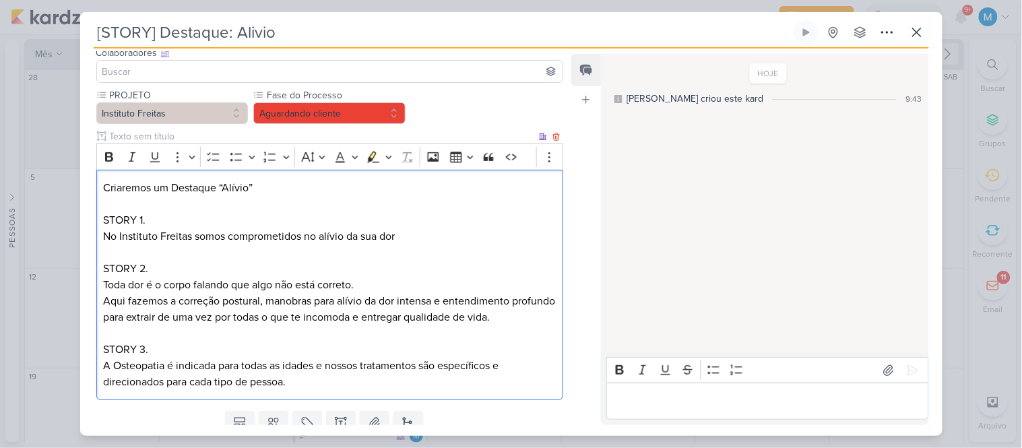
scroll to position [64, 0]
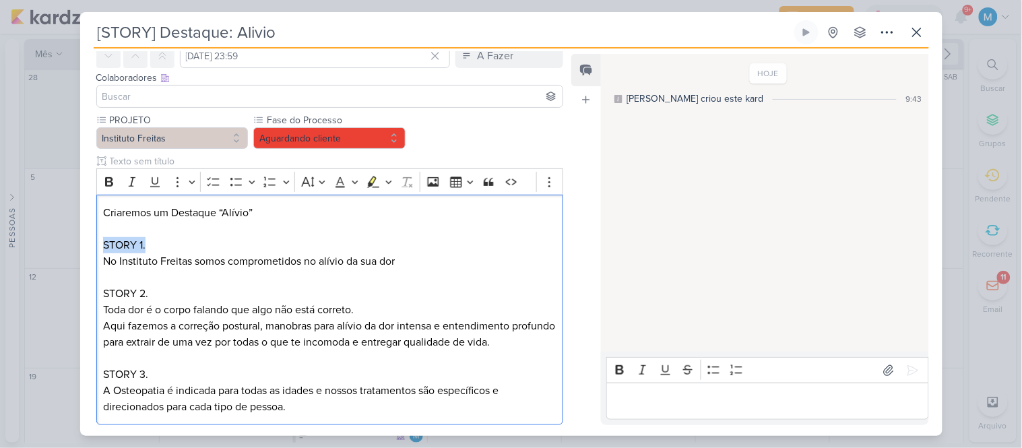
drag, startPoint x: 152, startPoint y: 245, endPoint x: 116, endPoint y: 164, distance: 89.0
click at [86, 239] on div "PROJETO Instituto Freitas Fase do Processo" at bounding box center [324, 271] width 489 height 317
click at [108, 176] on icon "Editor toolbar" at bounding box center [108, 181] width 13 height 13
drag, startPoint x: 151, startPoint y: 292, endPoint x: 91, endPoint y: 283, distance: 60.6
click at [91, 283] on div "PROJETO Instituto Freitas Fase do Processo" at bounding box center [324, 271] width 489 height 317
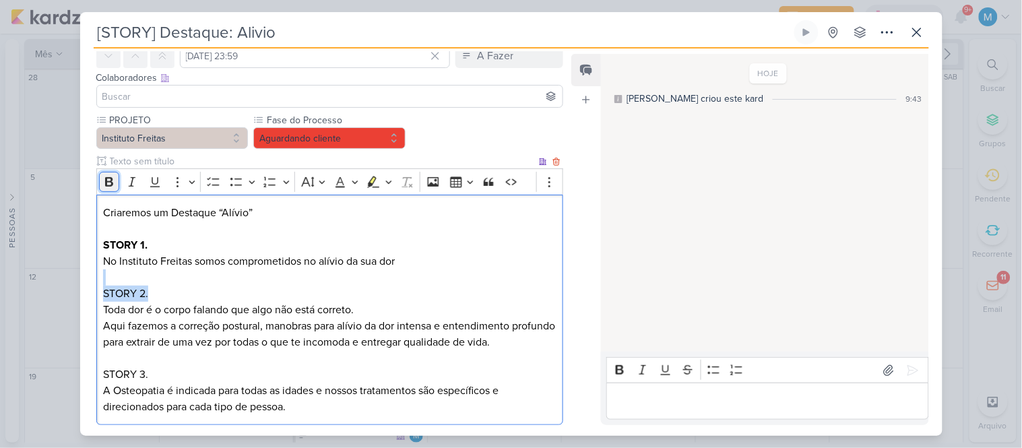
click at [106, 183] on icon "Editor toolbar" at bounding box center [109, 181] width 8 height 9
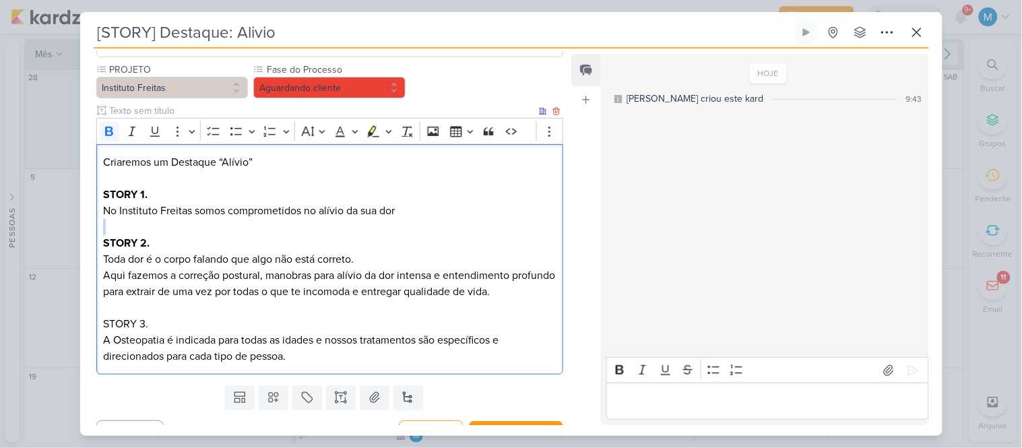
scroll to position [139, 0]
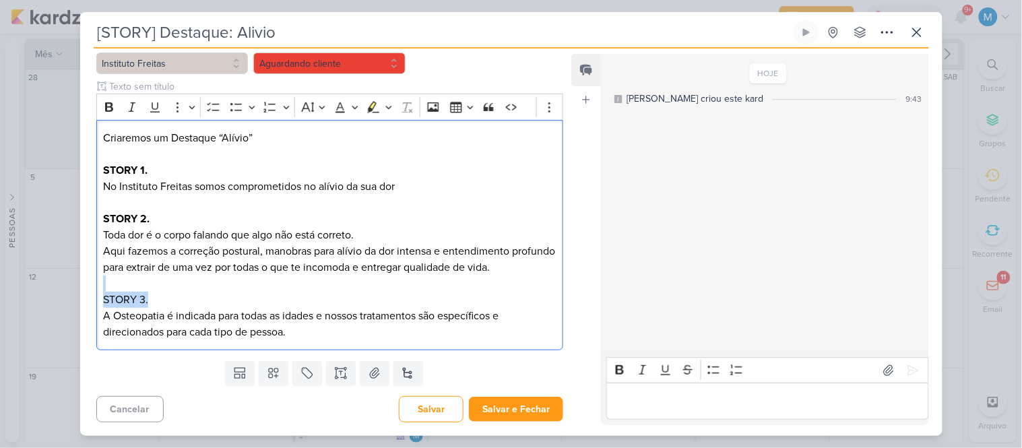
drag, startPoint x: 153, startPoint y: 297, endPoint x: 78, endPoint y: 290, distance: 75.7
click at [78, 290] on div "[STORY] Destaque: Alivio Criado por mim" at bounding box center [511, 224] width 1022 height 448
click at [113, 102] on icon "Editor toolbar" at bounding box center [108, 106] width 13 height 13
click at [104, 314] on p "A Osteopatia é indicada para todas as idades e nossos tratamentos são específic…" at bounding box center [329, 324] width 453 height 32
drag, startPoint x: 109, startPoint y: 315, endPoint x: 92, endPoint y: 299, distance: 22.9
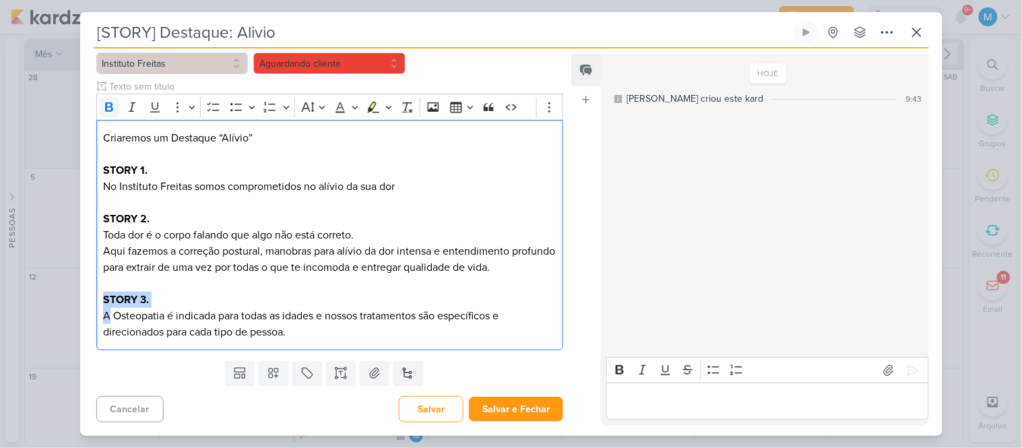
click at [92, 299] on div "PROJETO Instituto Freitas Fase do Processo" at bounding box center [324, 196] width 489 height 317
copy div "STORY 3. A"
click at [328, 332] on p "A Osteopatia é indicada para todas as idades e nossos tratamentos são específic…" at bounding box center [329, 324] width 453 height 32
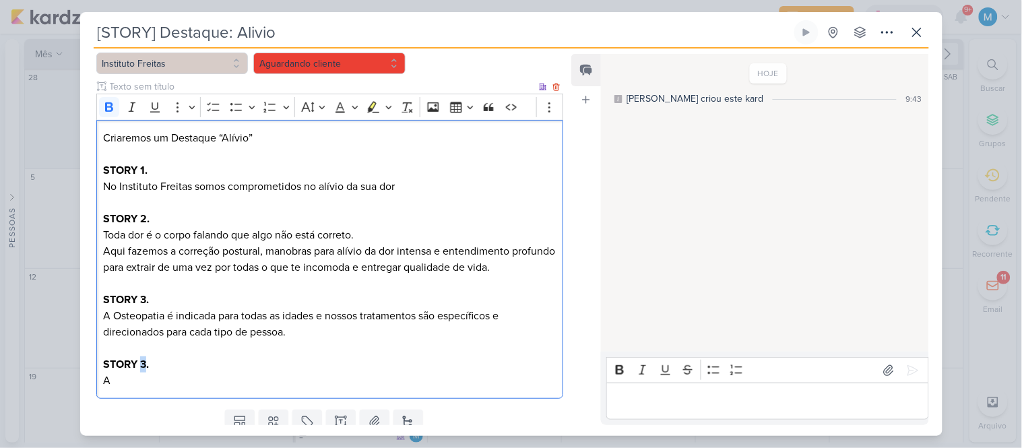
click at [143, 359] on strong "STORY 3." at bounding box center [126, 364] width 46 height 13
drag, startPoint x: 113, startPoint y: 379, endPoint x: 101, endPoint y: 379, distance: 11.5
click at [101, 379] on div "Criaremos um Destaque “Alívio” STORY 1. No Instituto Freitas somos comprometido…" at bounding box center [330, 260] width 468 height 280
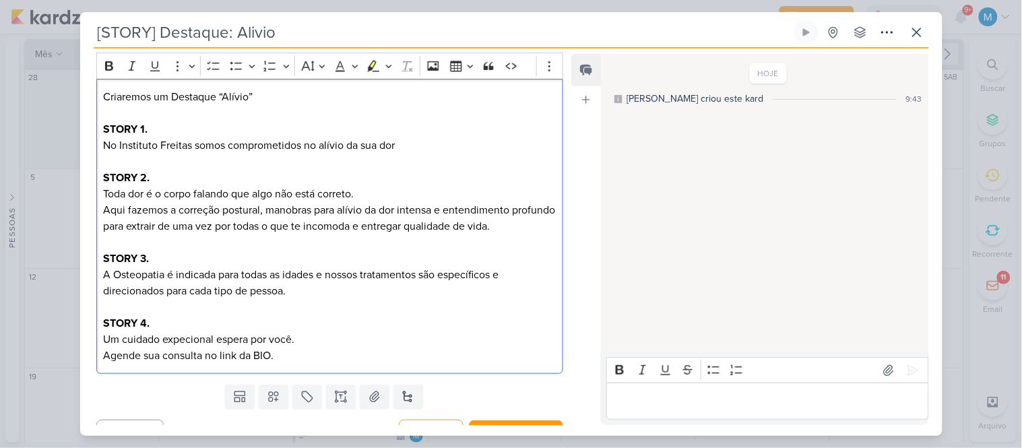
scroll to position [204, 0]
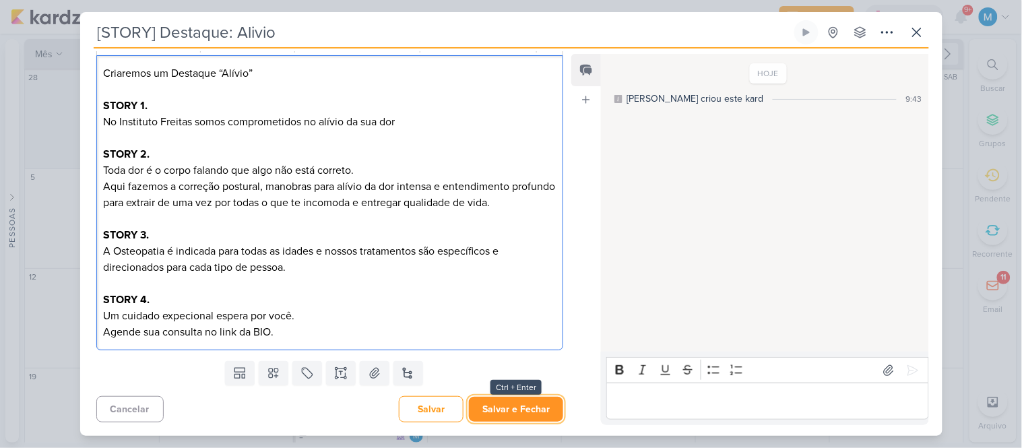
click at [515, 411] on button "Salvar e Fechar" at bounding box center [516, 409] width 94 height 25
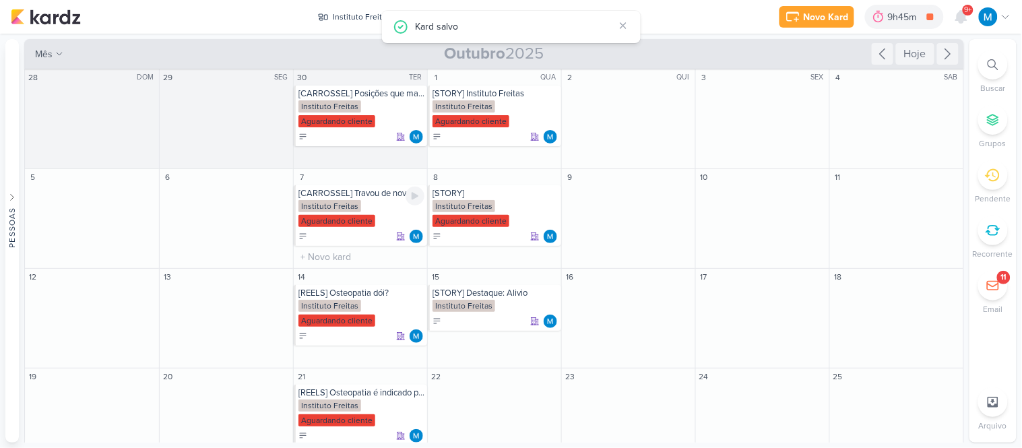
scroll to position [0, 0]
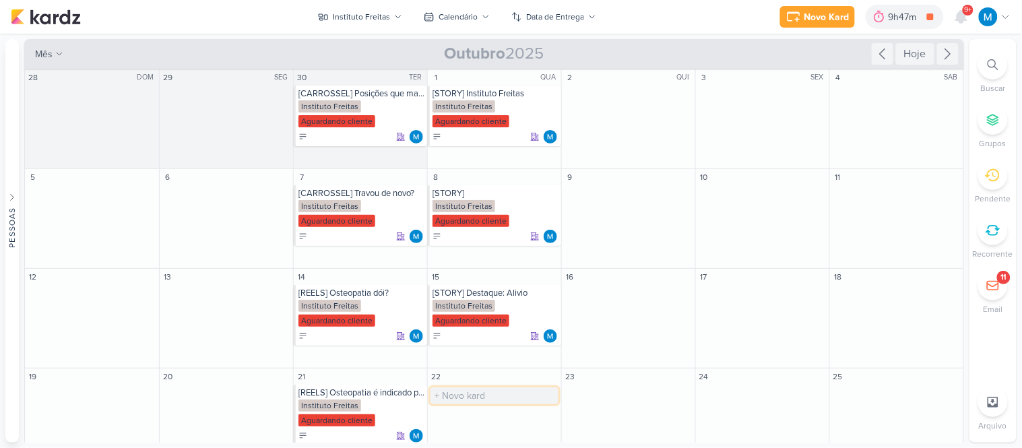
click at [447, 396] on input "text" at bounding box center [495, 396] width 128 height 17
type input "[STORY] Resultados"
click at [459, 394] on div "[STORY] Resultados" at bounding box center [496, 393] width 126 height 11
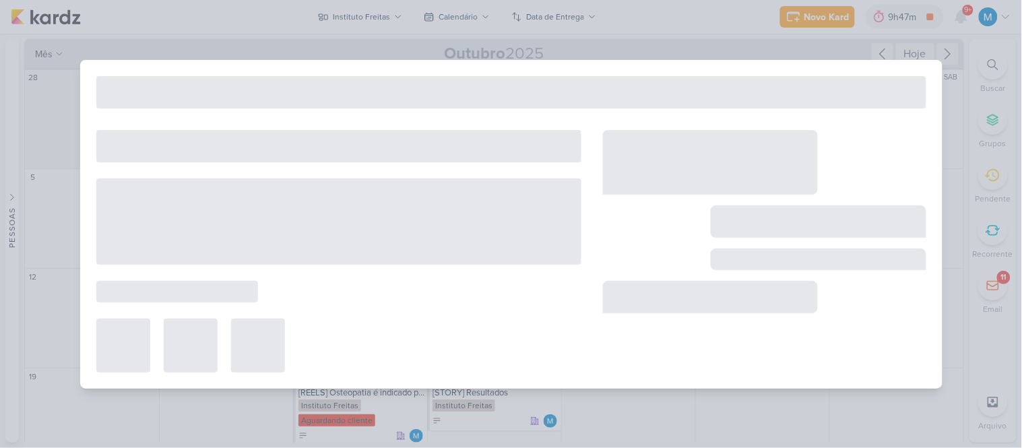
type input "[STORY] Resultados"
type input "[DATE] 23:59"
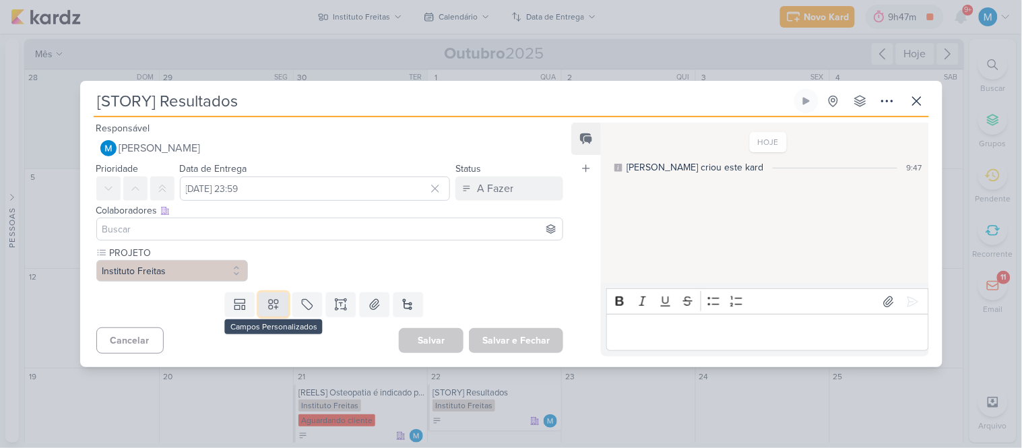
click at [271, 303] on icon at bounding box center [273, 304] width 13 height 13
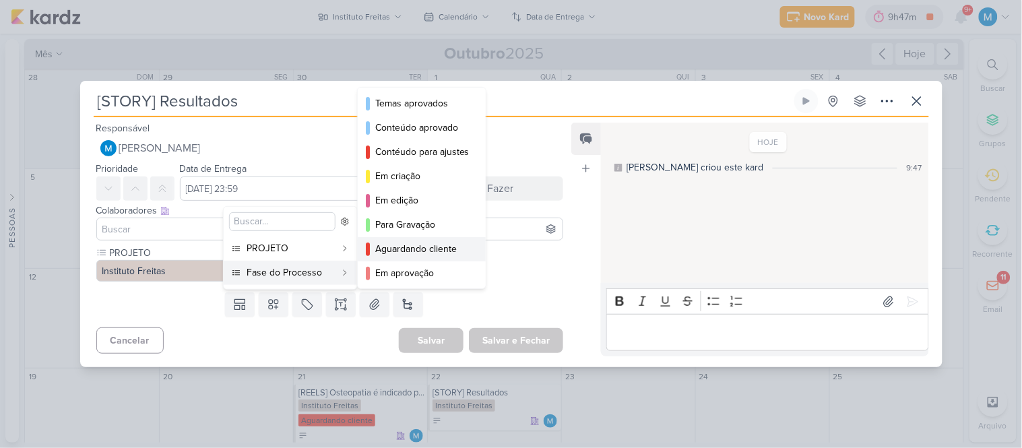
click at [421, 244] on div "Aguardando cliente" at bounding box center [422, 249] width 94 height 14
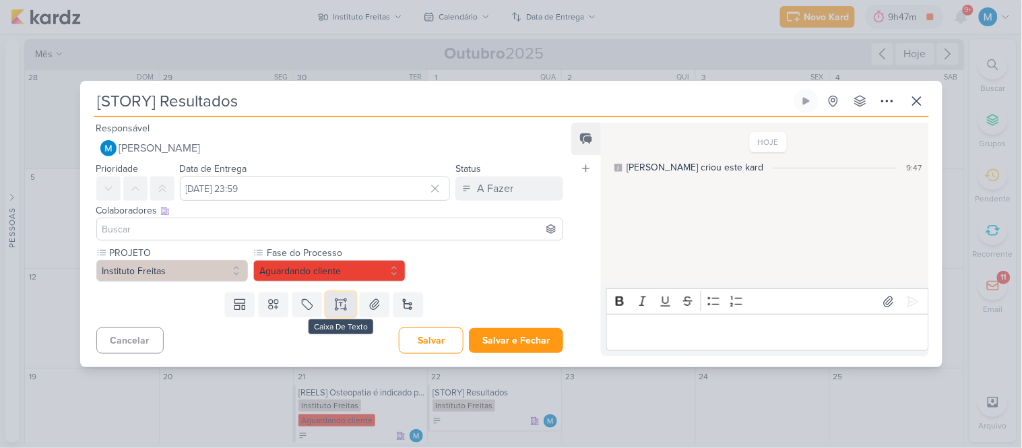
click at [342, 303] on icon at bounding box center [340, 304] width 13 height 13
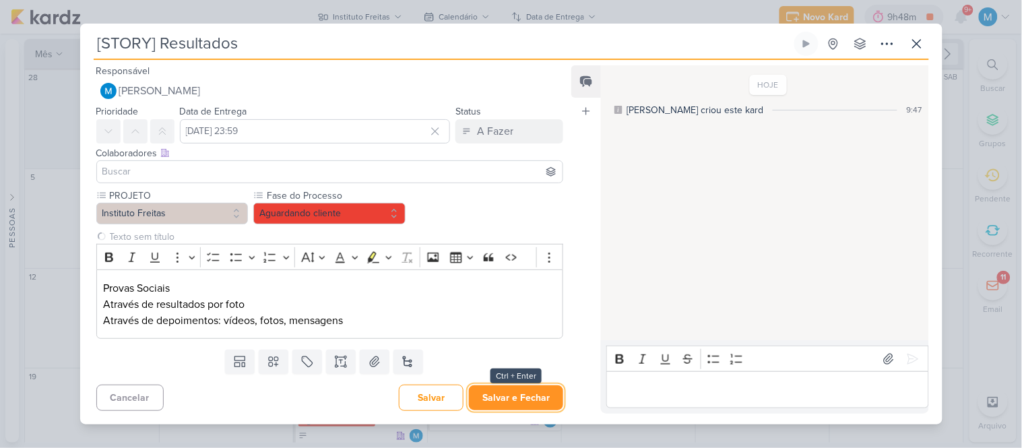
click at [520, 398] on button "Salvar e Fechar" at bounding box center [516, 397] width 94 height 25
